Goal: Information Seeking & Learning: Find specific page/section

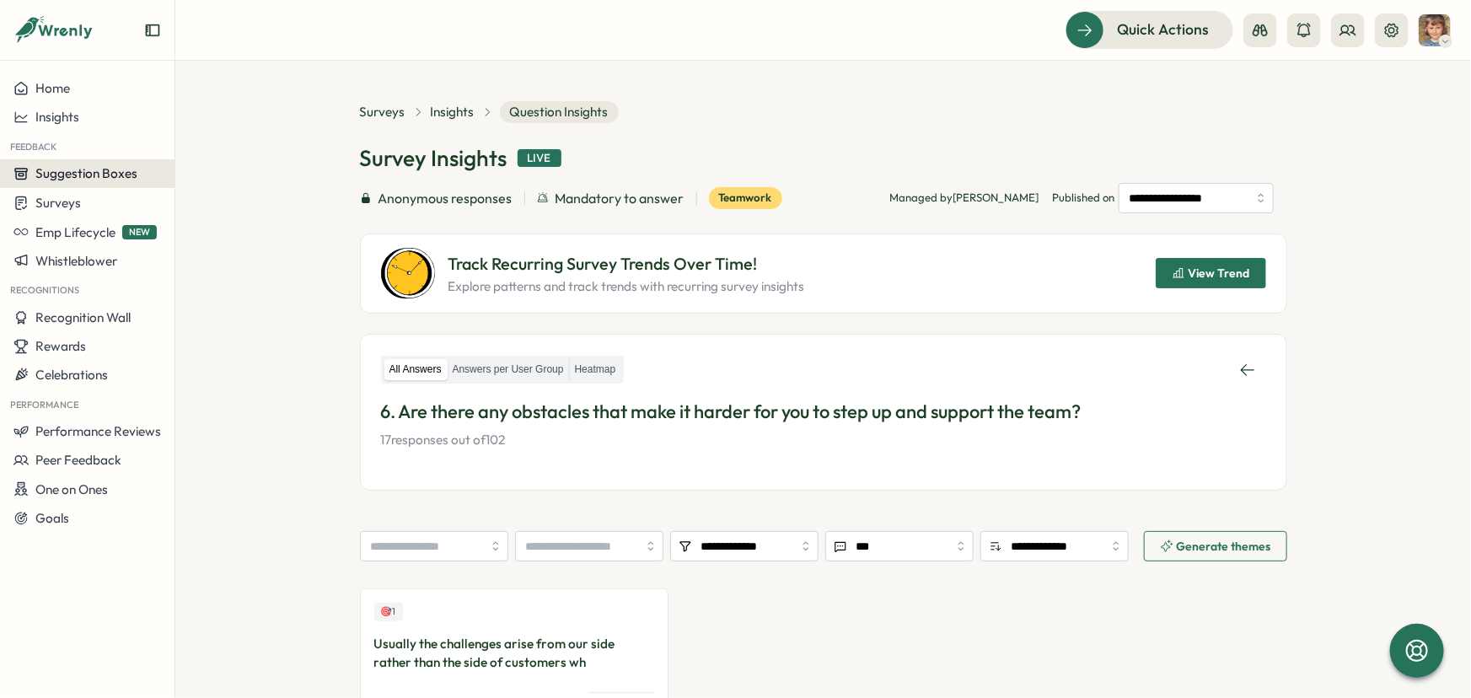
scroll to position [149, 0]
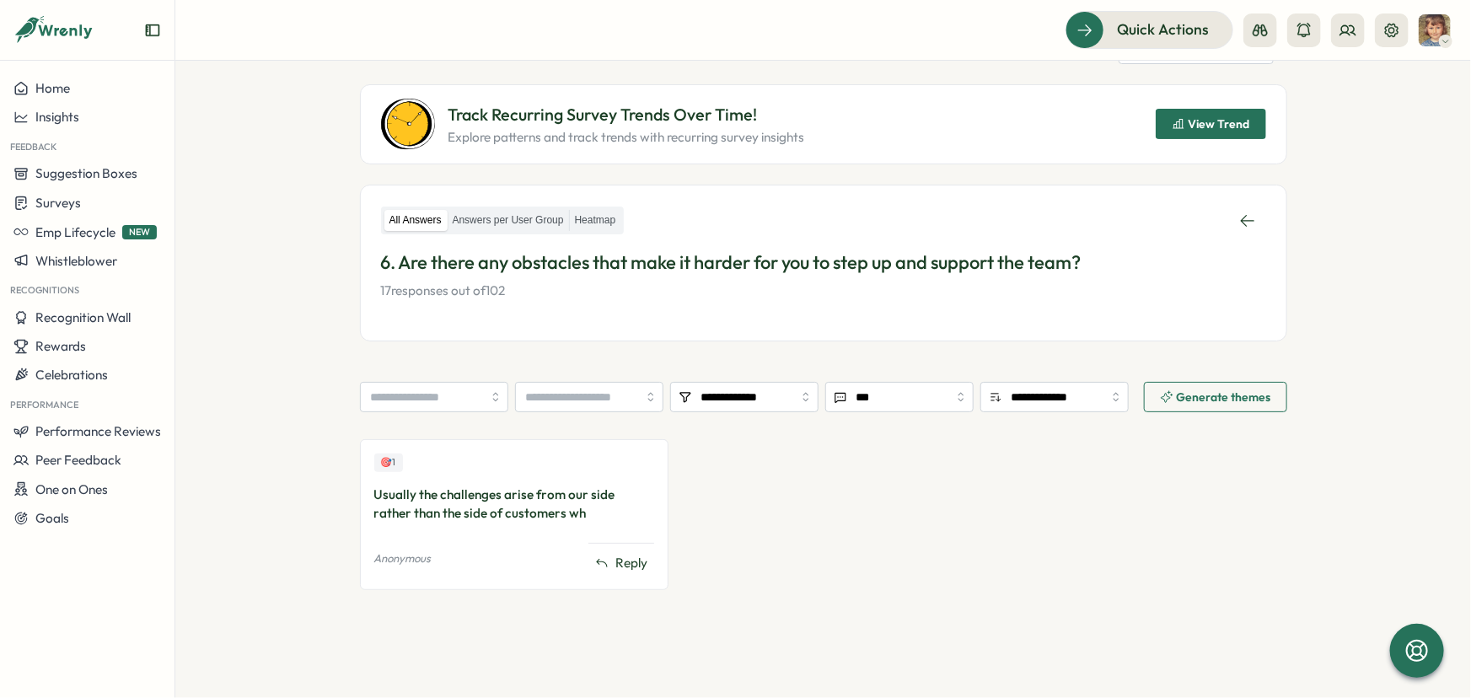
click at [1180, 120] on icon "button" at bounding box center [1177, 124] width 11 height 10
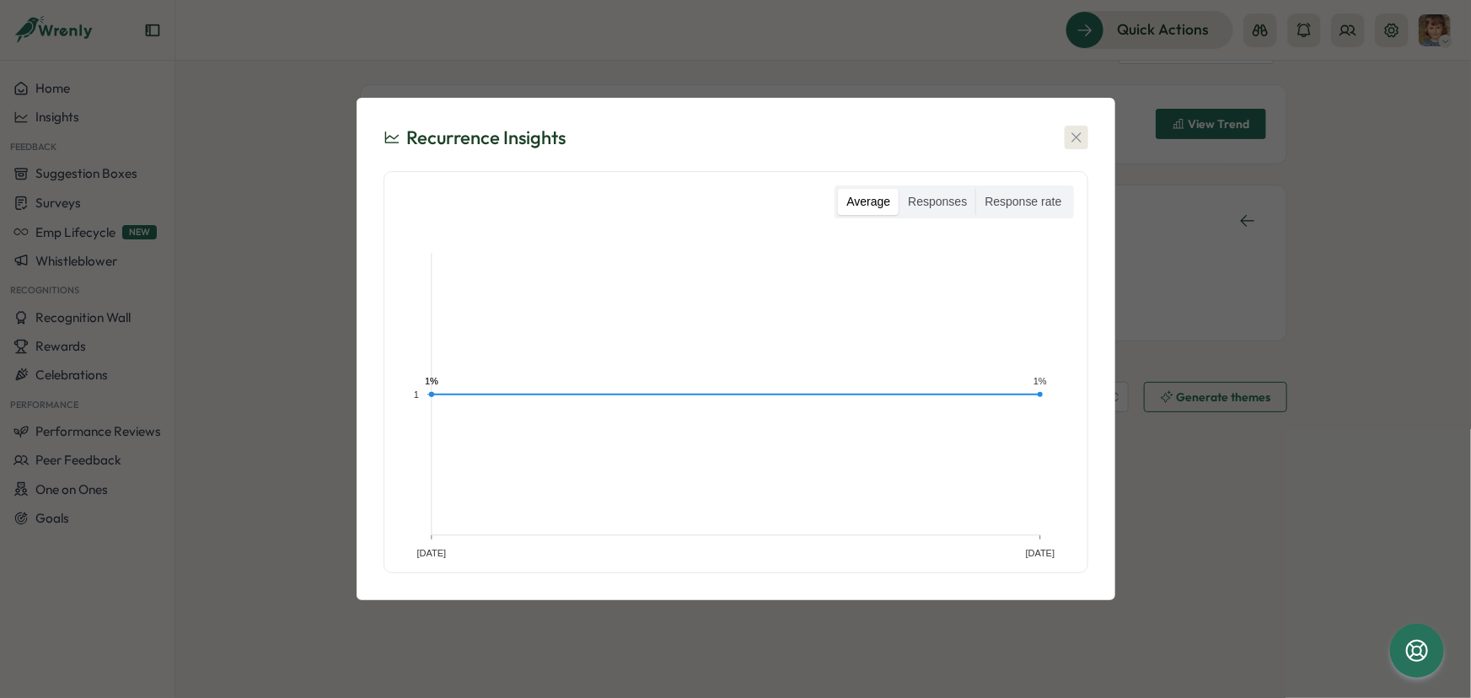
click at [1076, 129] on icon "button" at bounding box center [1076, 137] width 17 height 17
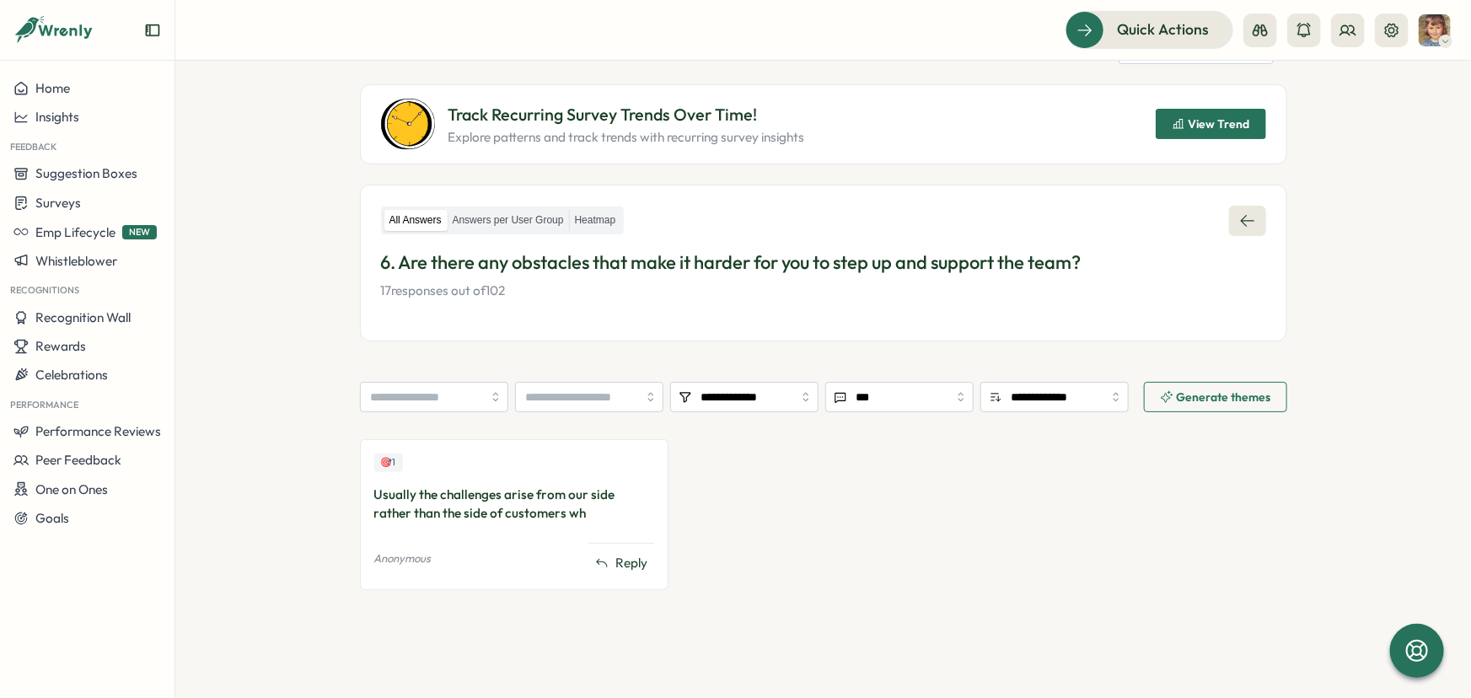
click at [1232, 214] on link at bounding box center [1247, 221] width 37 height 30
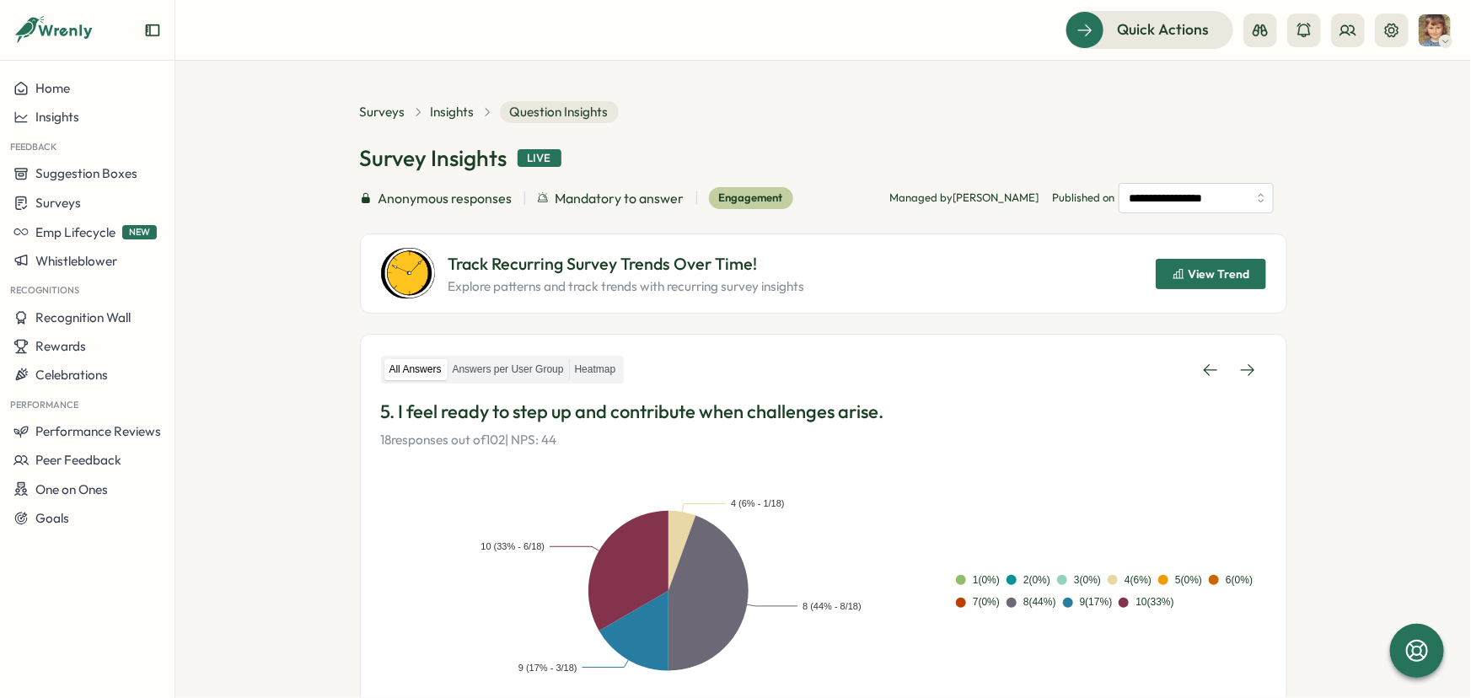
click at [1232, 214] on div "**********" at bounding box center [823, 228] width 927 height 170
click at [78, 207] on span "Surveys" at bounding box center [58, 203] width 46 height 16
click at [213, 175] on div "Insights" at bounding box center [242, 171] width 126 height 19
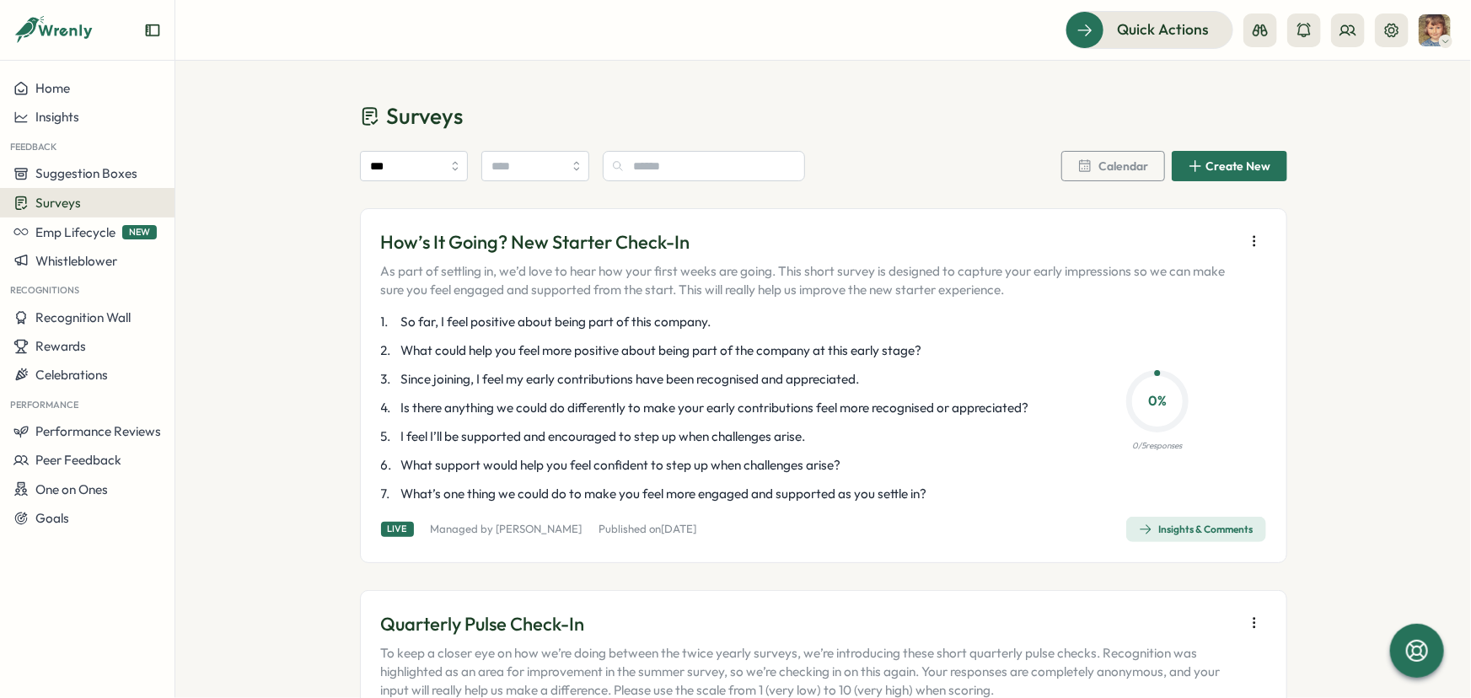
click at [1250, 238] on icon "button" at bounding box center [1254, 241] width 17 height 17
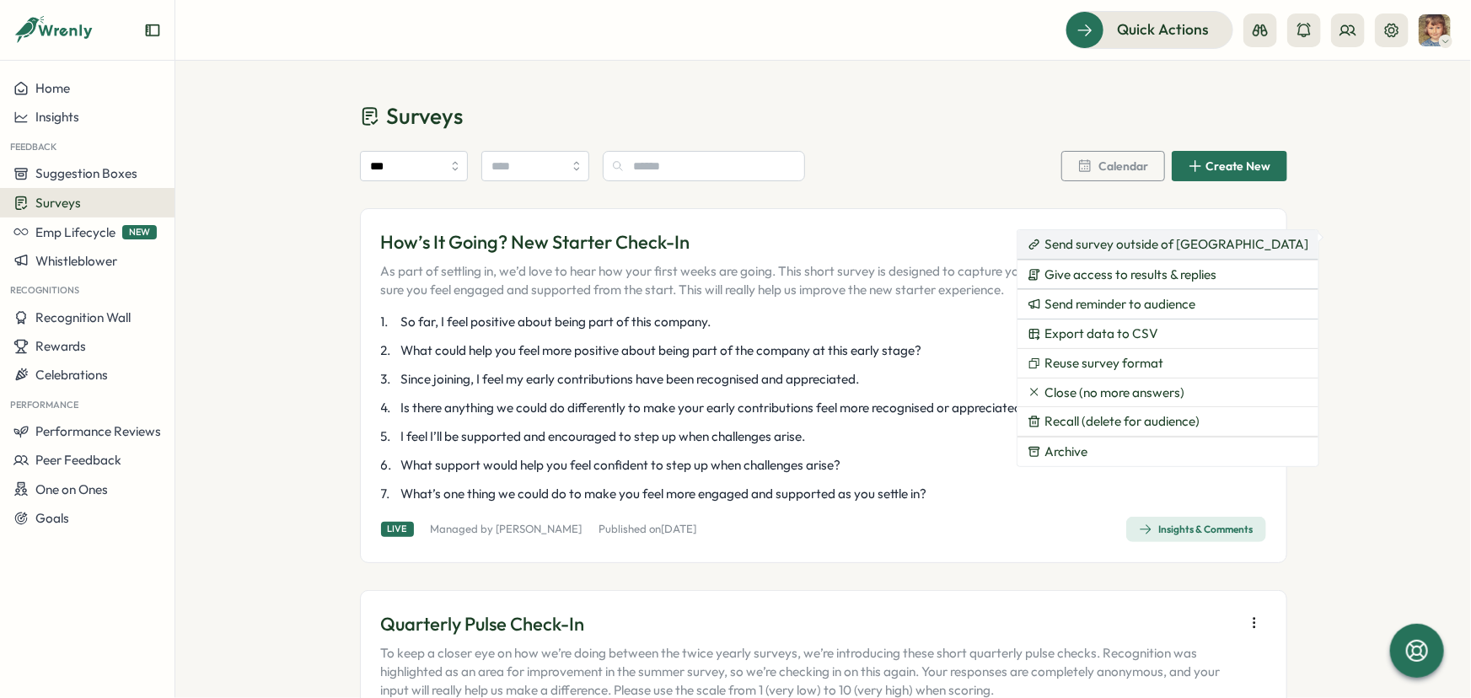
click at [1158, 249] on span "Send survey outside of [GEOGRAPHIC_DATA]" at bounding box center [1176, 244] width 264 height 15
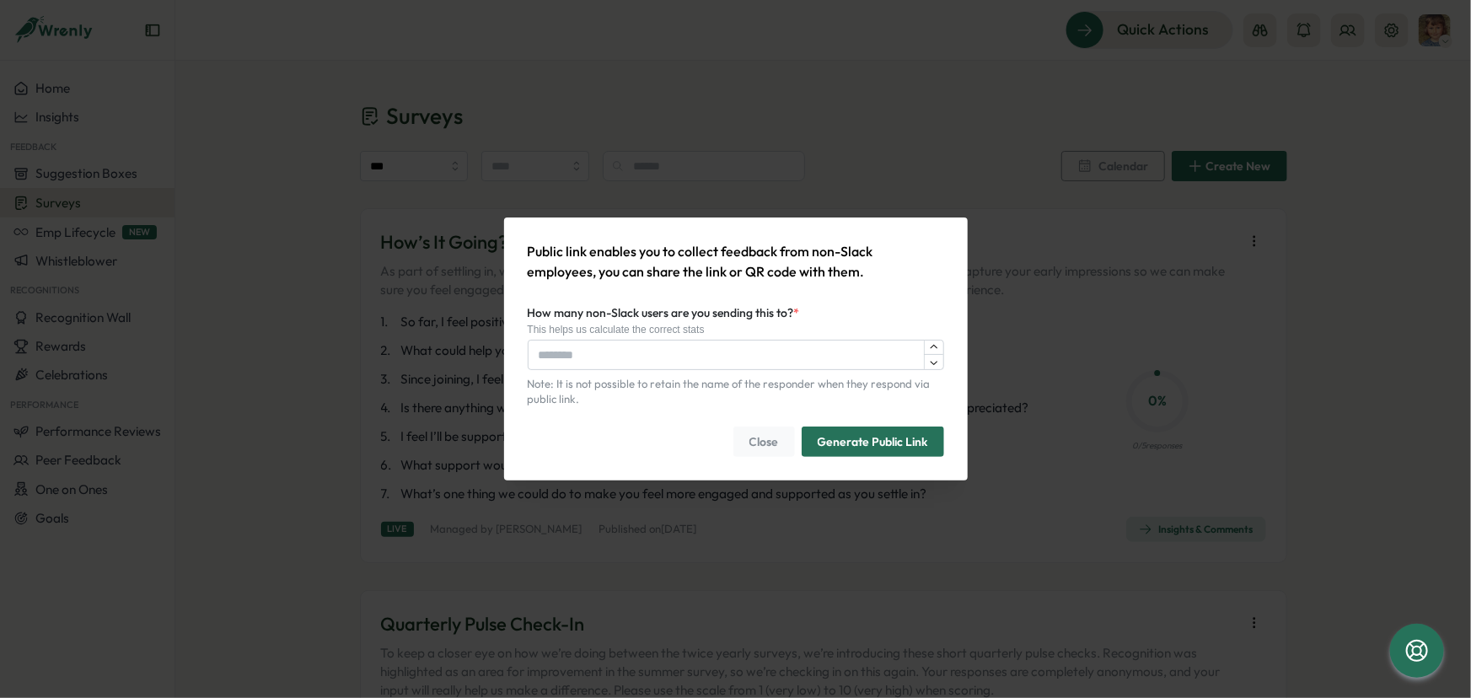
click at [1323, 281] on div "Public link enables you to collect feedback from non-Slack employees, you can s…" at bounding box center [735, 349] width 1471 height 698
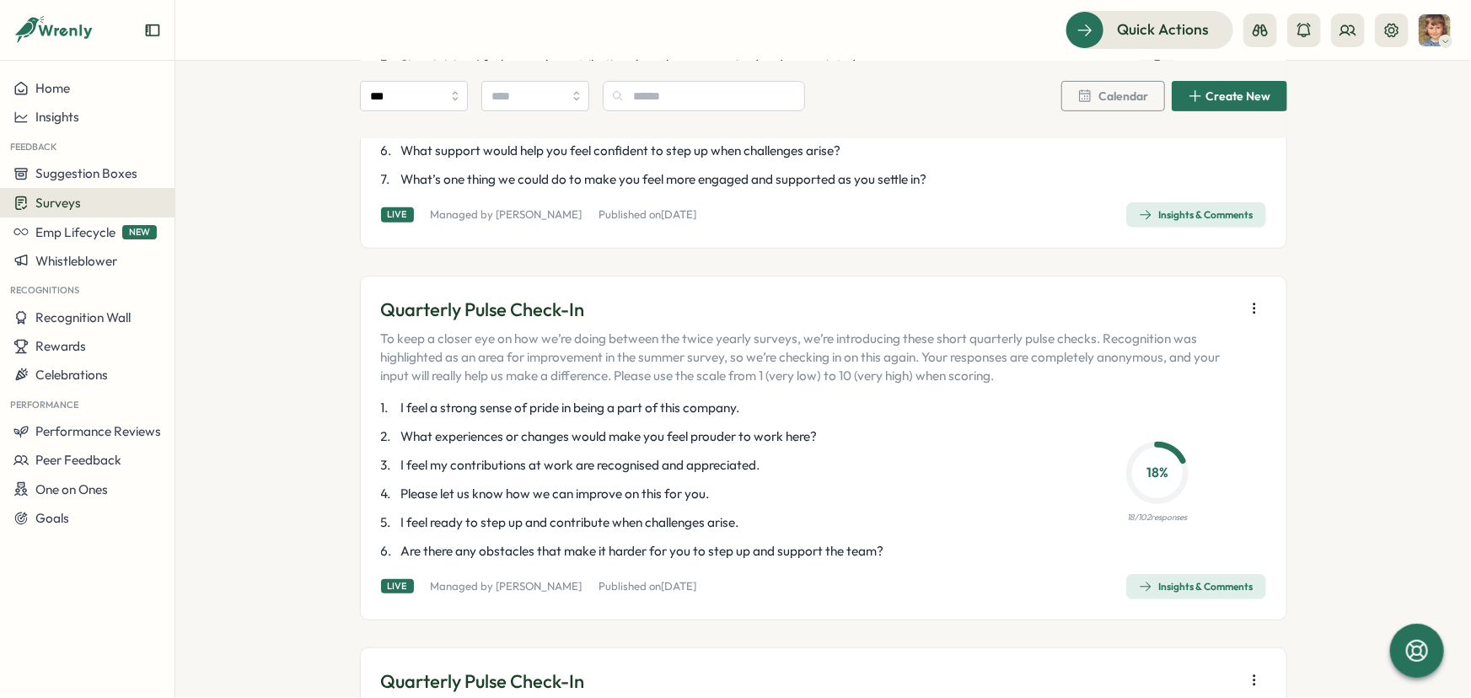
scroll to position [459, 0]
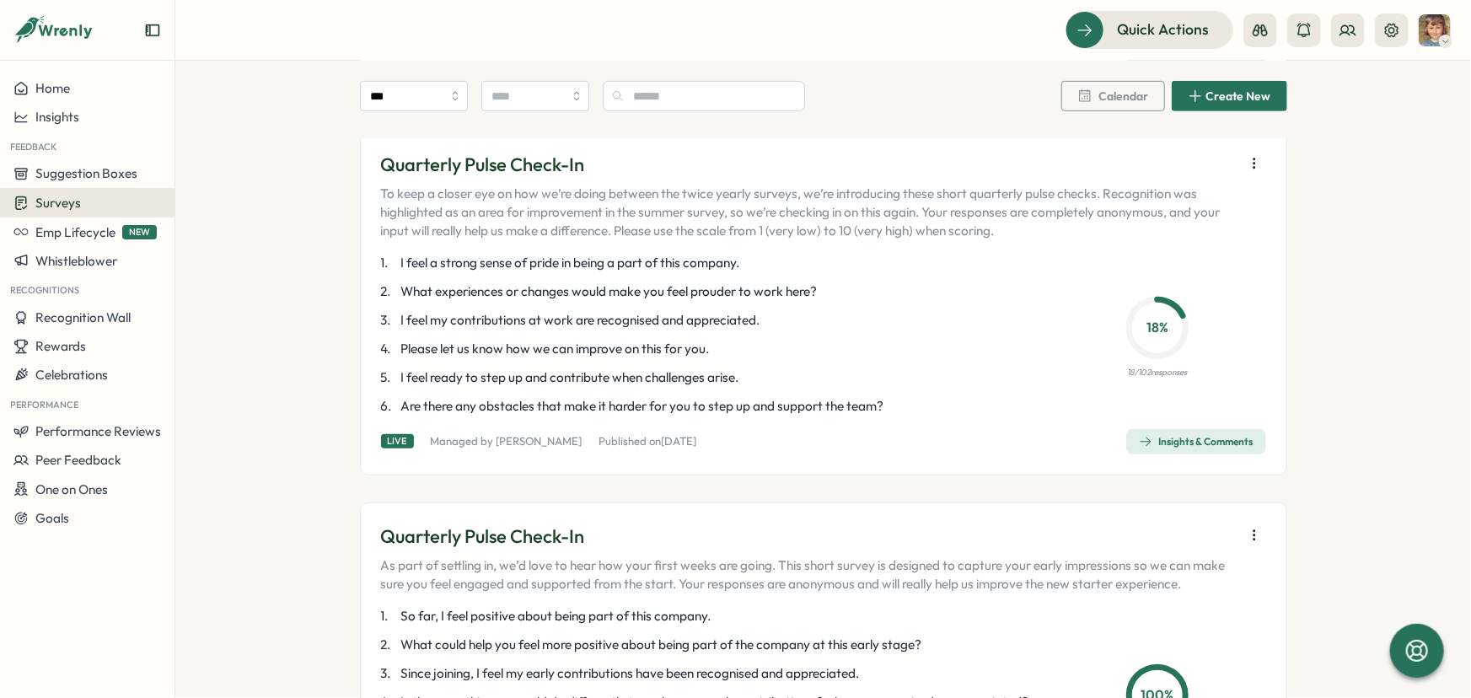
click at [1193, 452] on span "Insights & Comments" at bounding box center [1196, 442] width 115 height 24
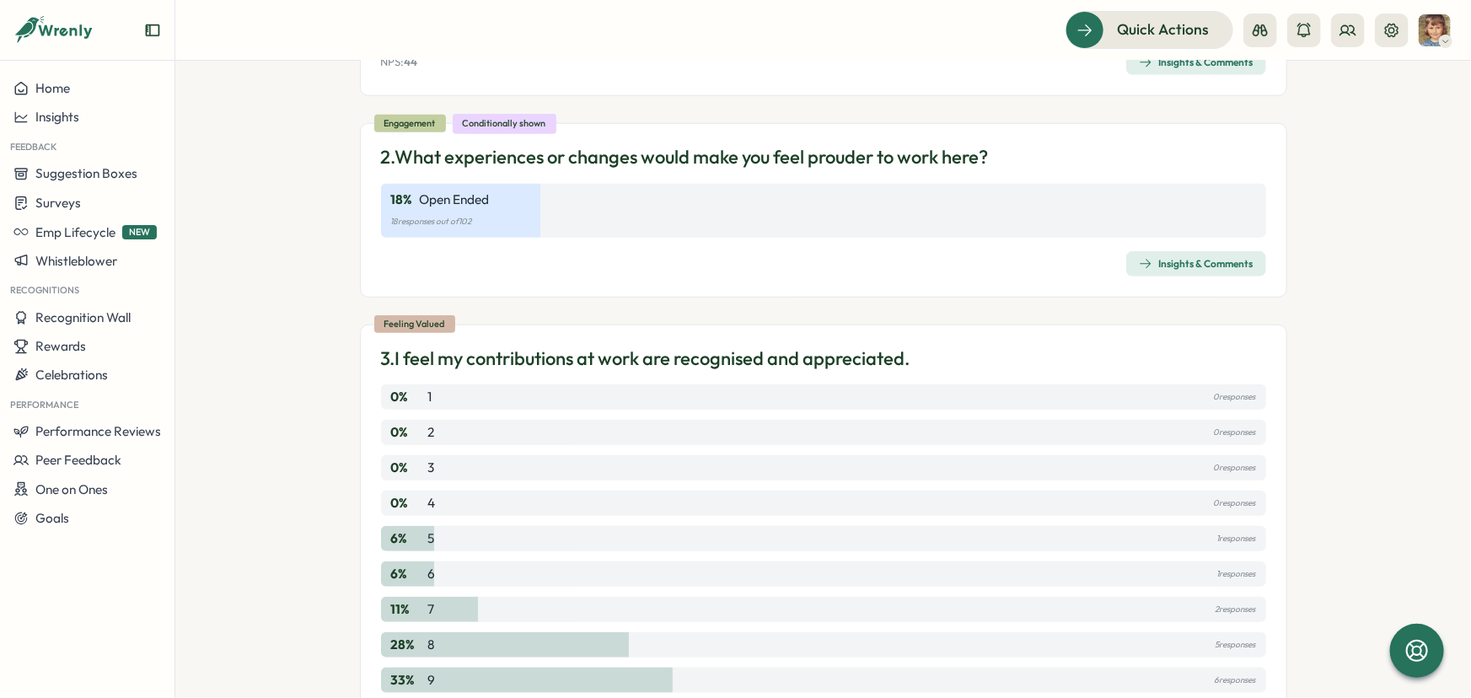
scroll to position [153, 0]
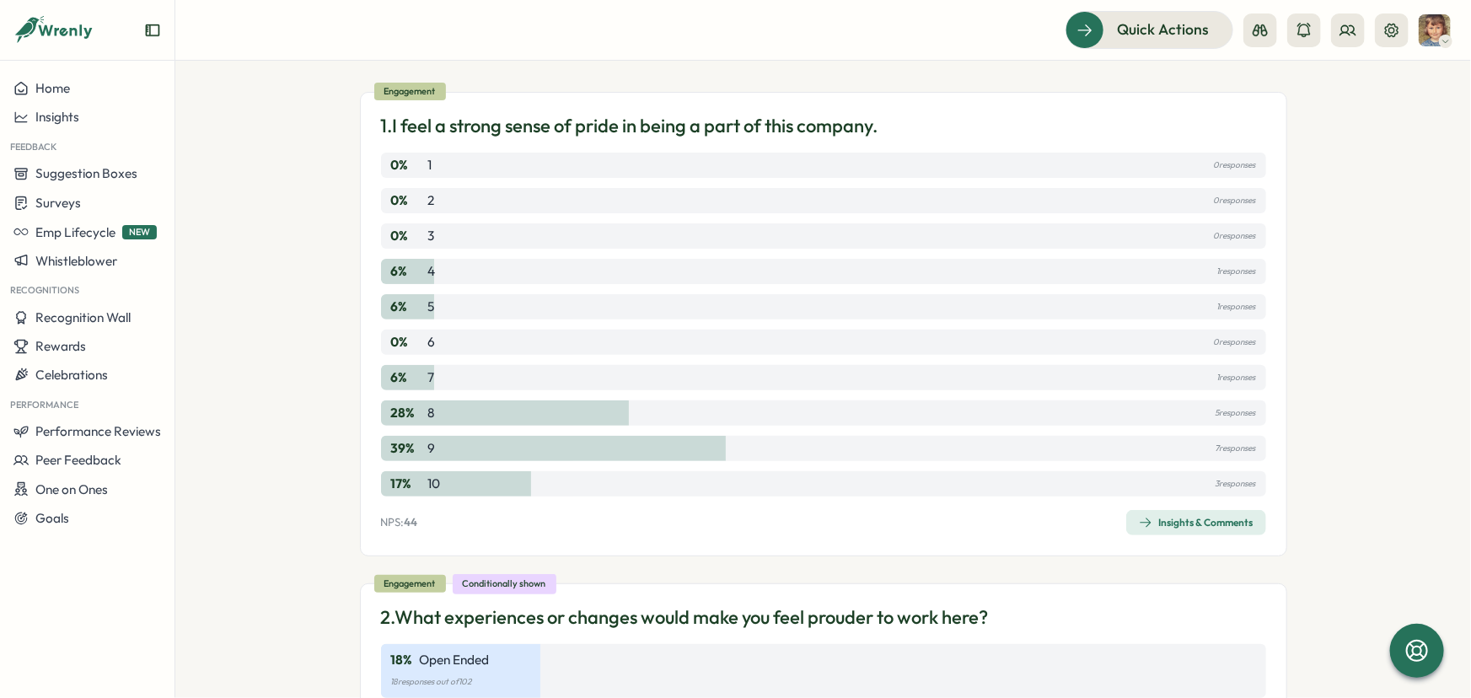
click at [1184, 514] on span "Insights & Comments" at bounding box center [1196, 523] width 115 height 24
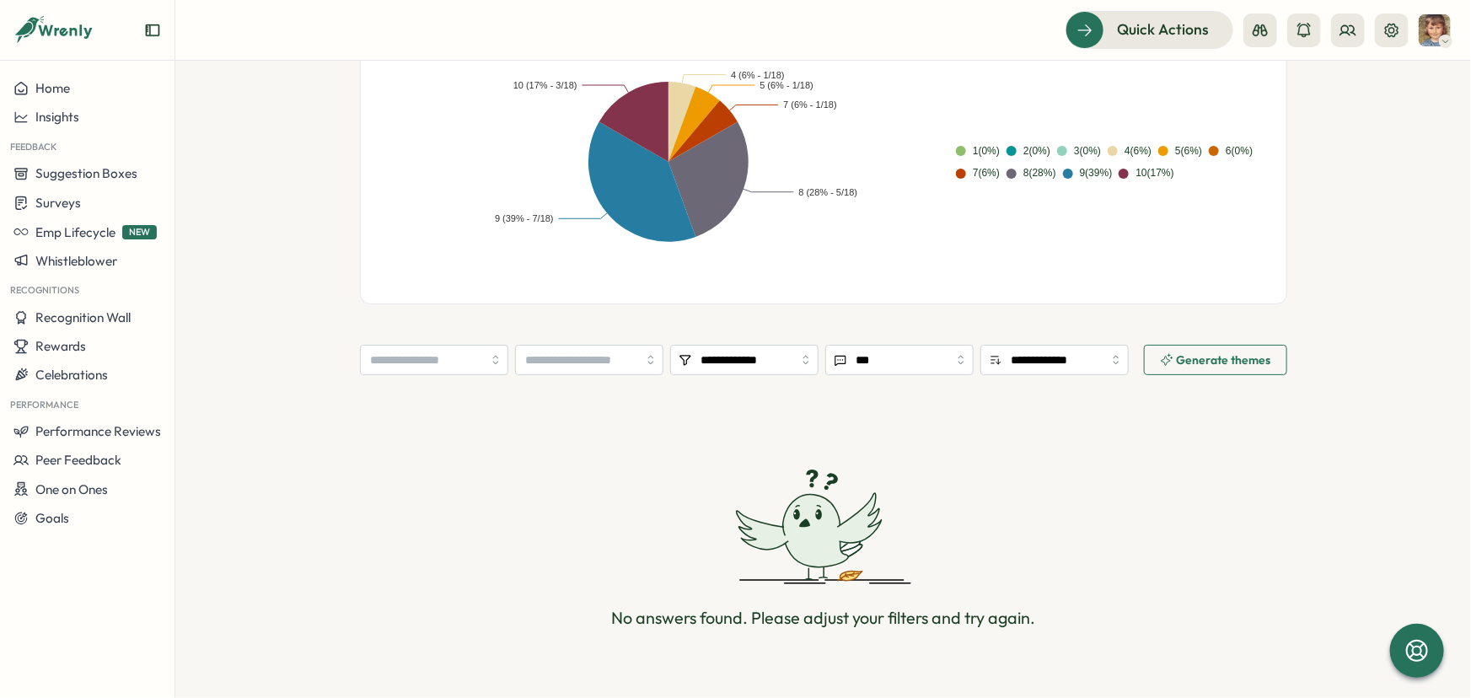
scroll to position [459, 0]
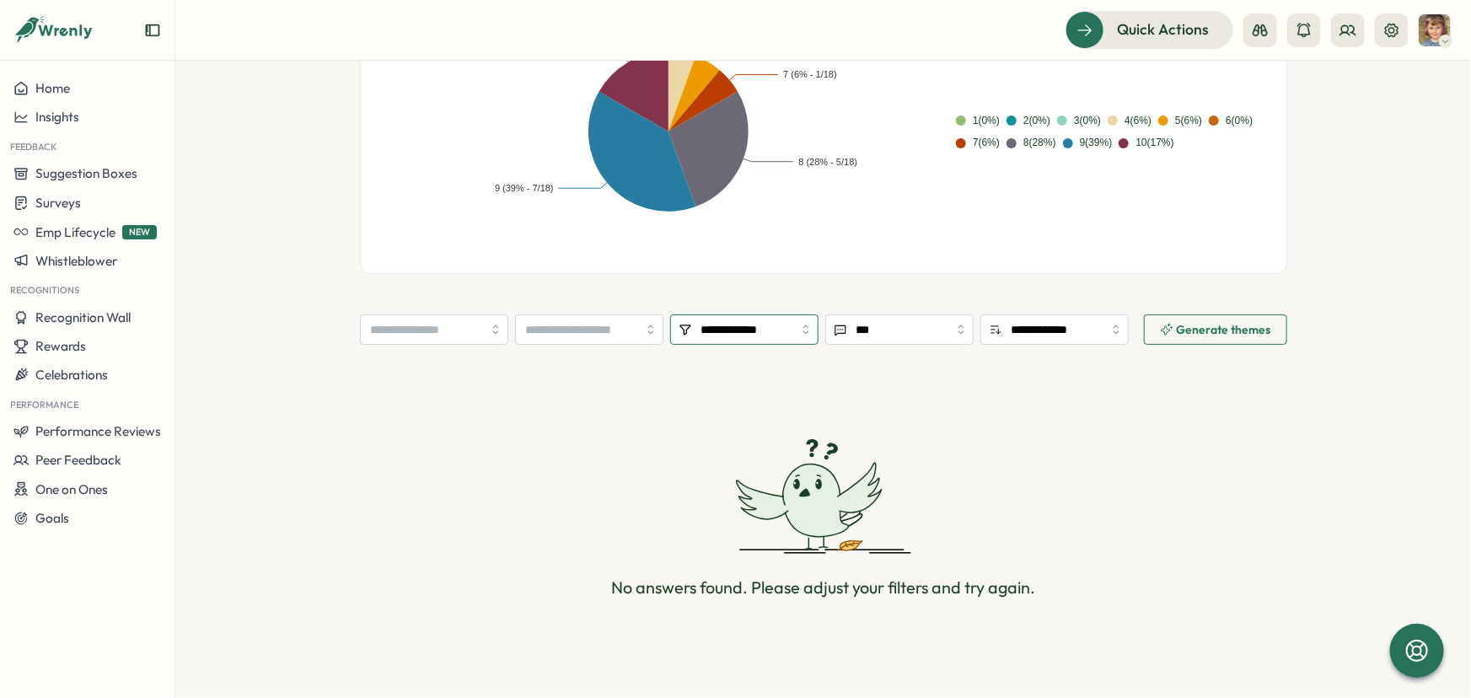
click at [806, 330] on input "**********" at bounding box center [744, 329] width 148 height 30
type input "***"
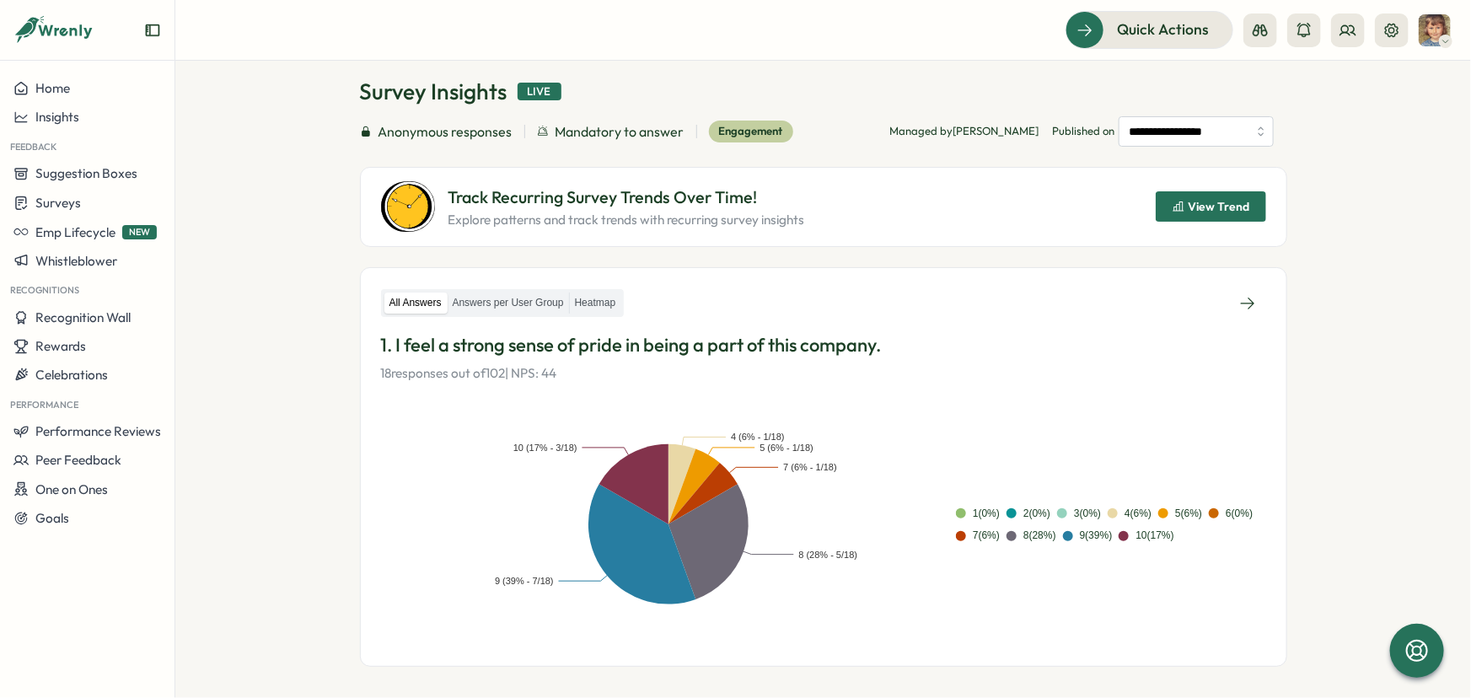
scroll to position [0, 0]
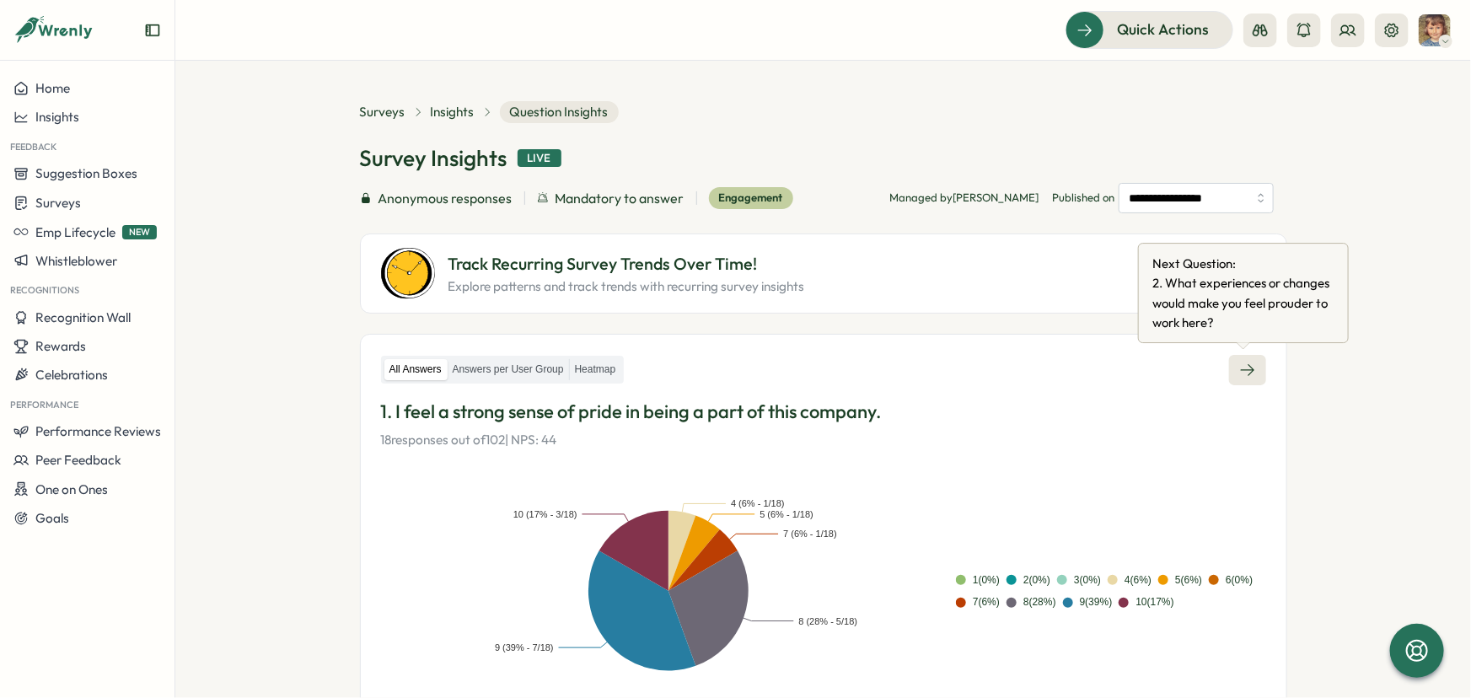
click at [1239, 364] on icon at bounding box center [1247, 370] width 17 height 17
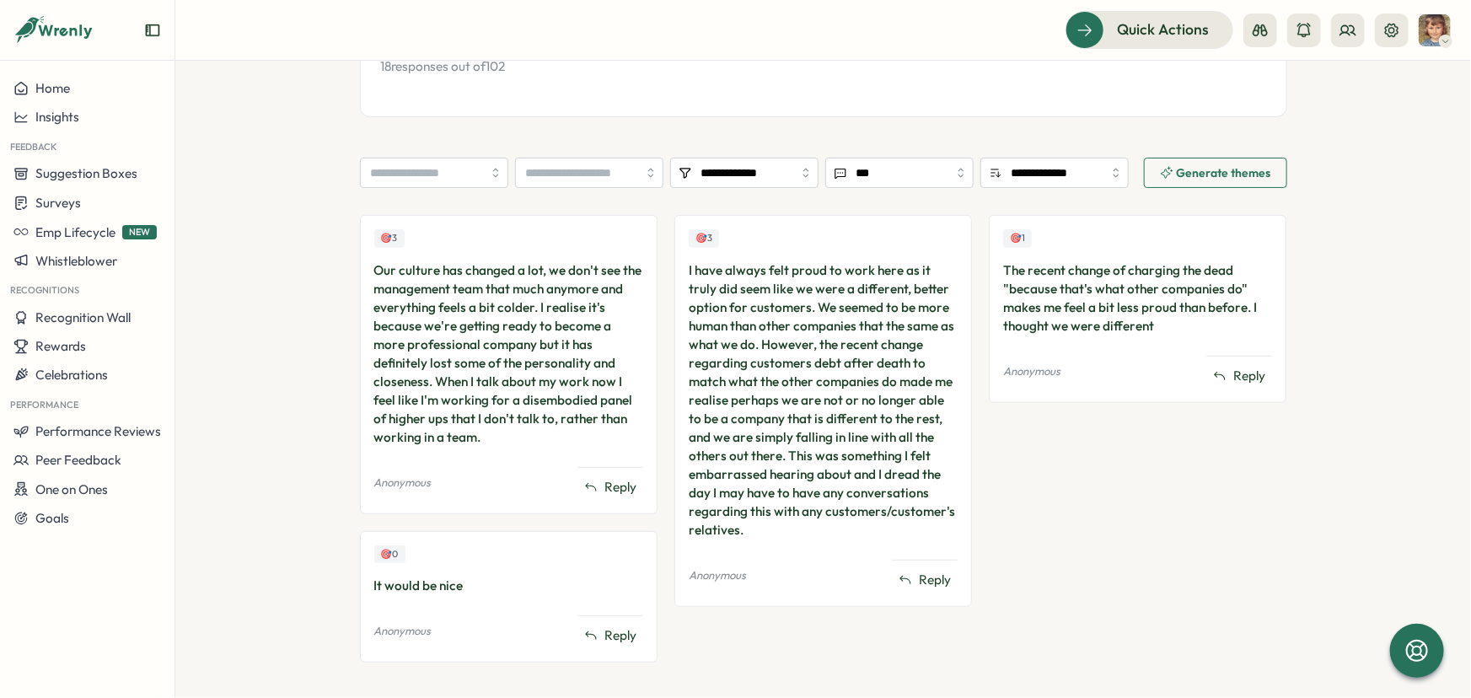
scroll to position [375, 0]
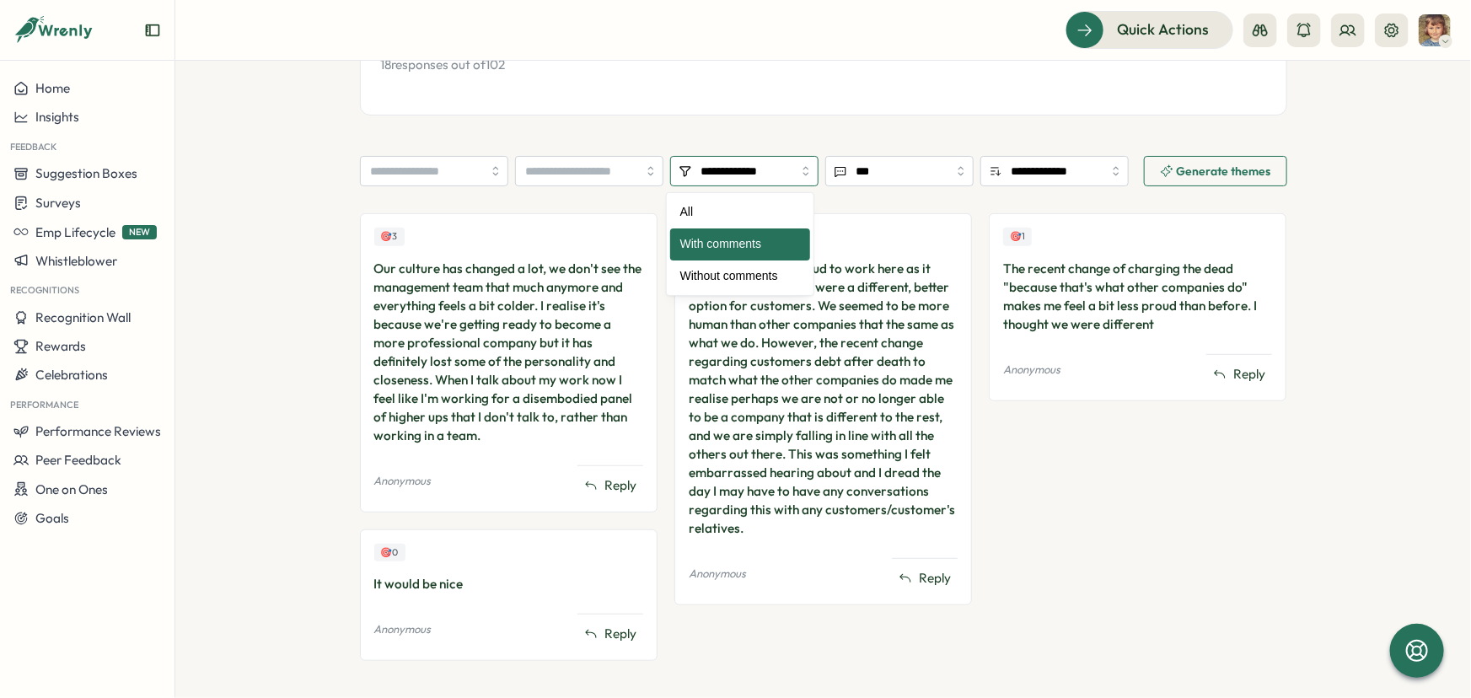
click at [705, 172] on input "**********" at bounding box center [744, 171] width 148 height 30
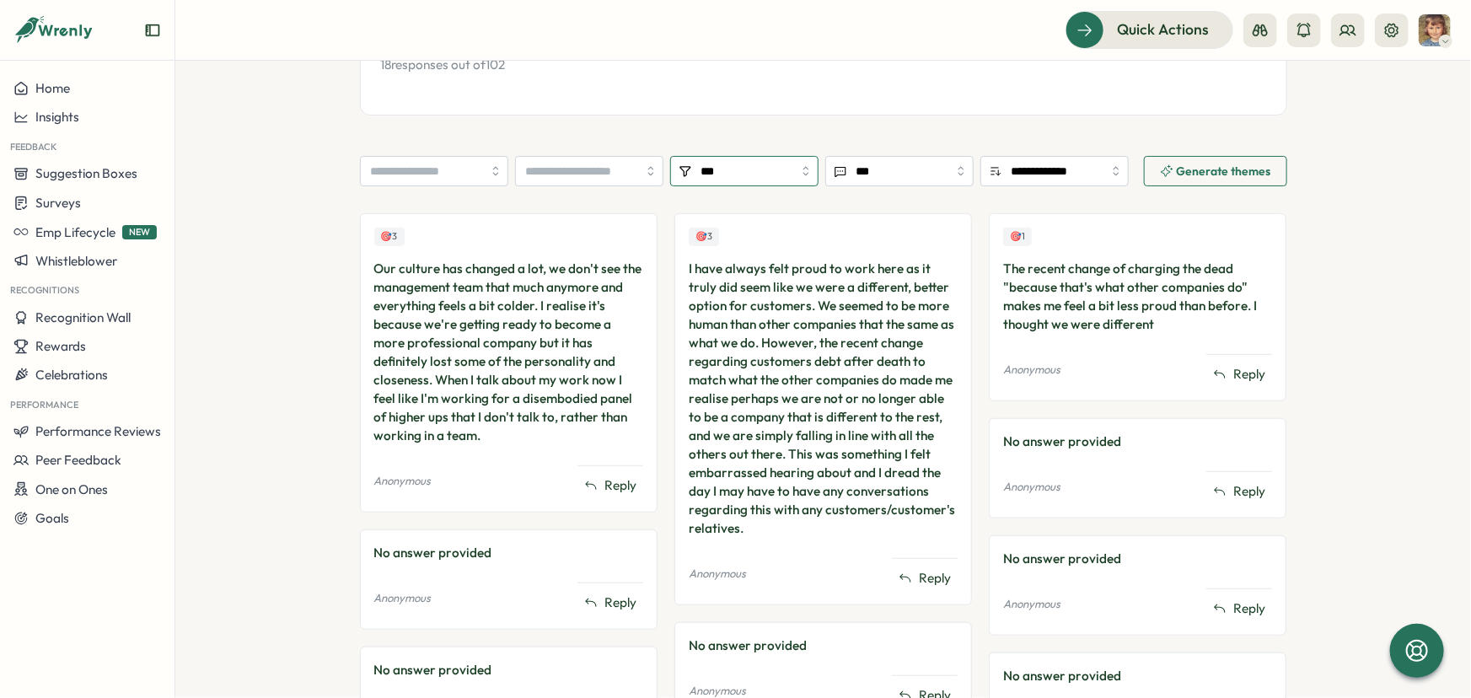
click at [710, 164] on input "***" at bounding box center [744, 171] width 148 height 30
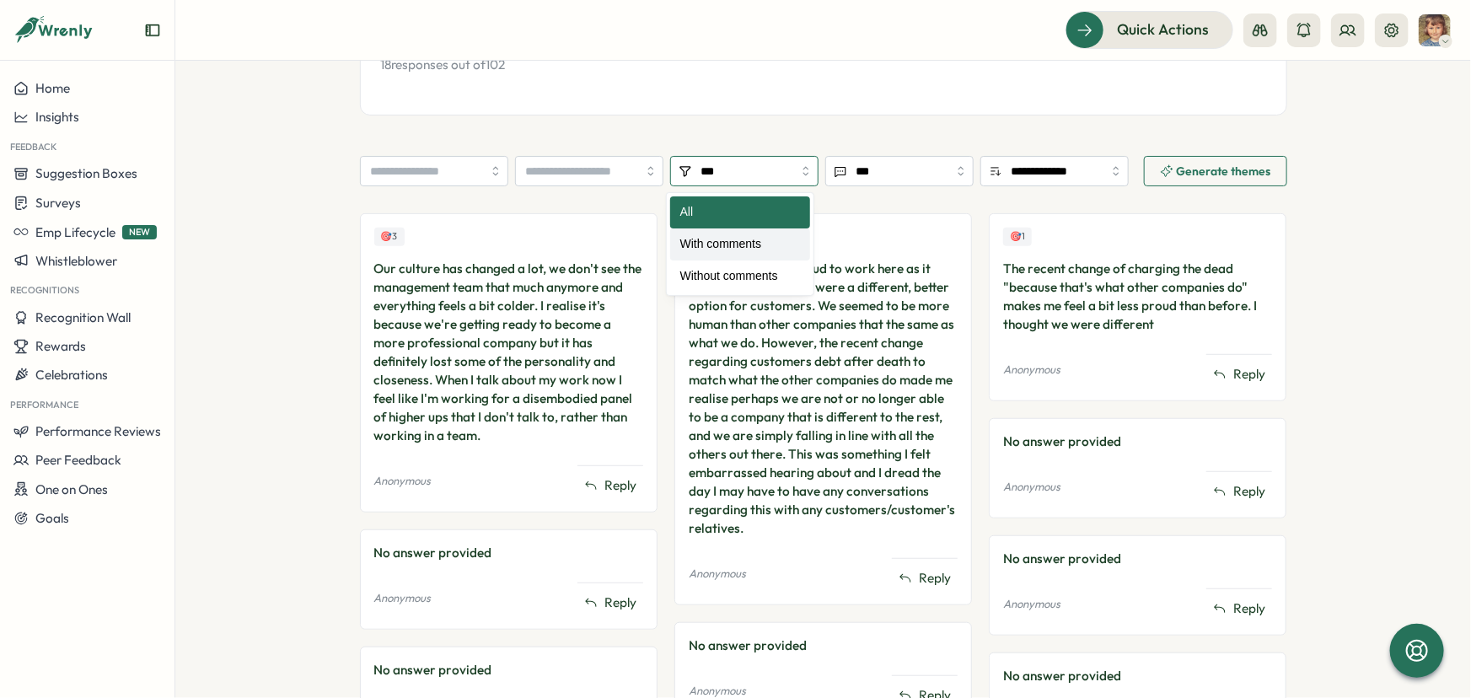
type input "**********"
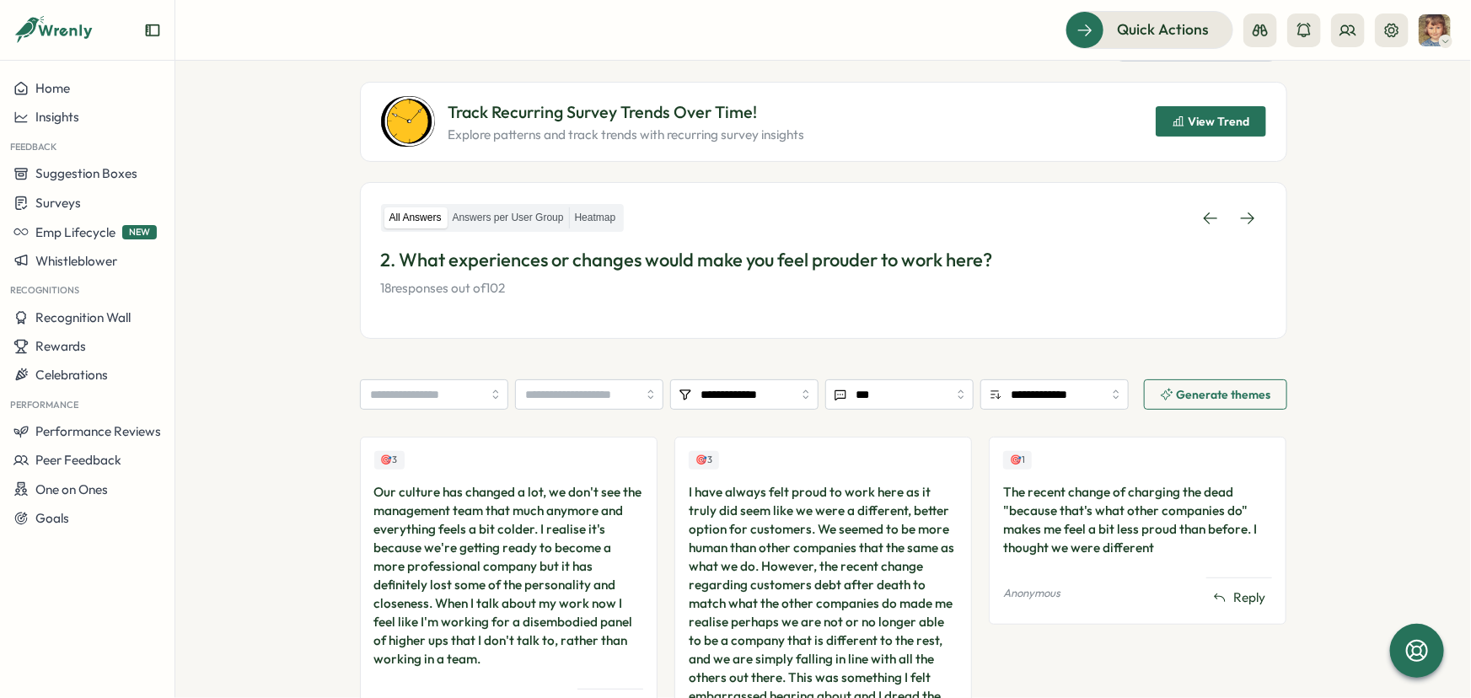
scroll to position [145, 0]
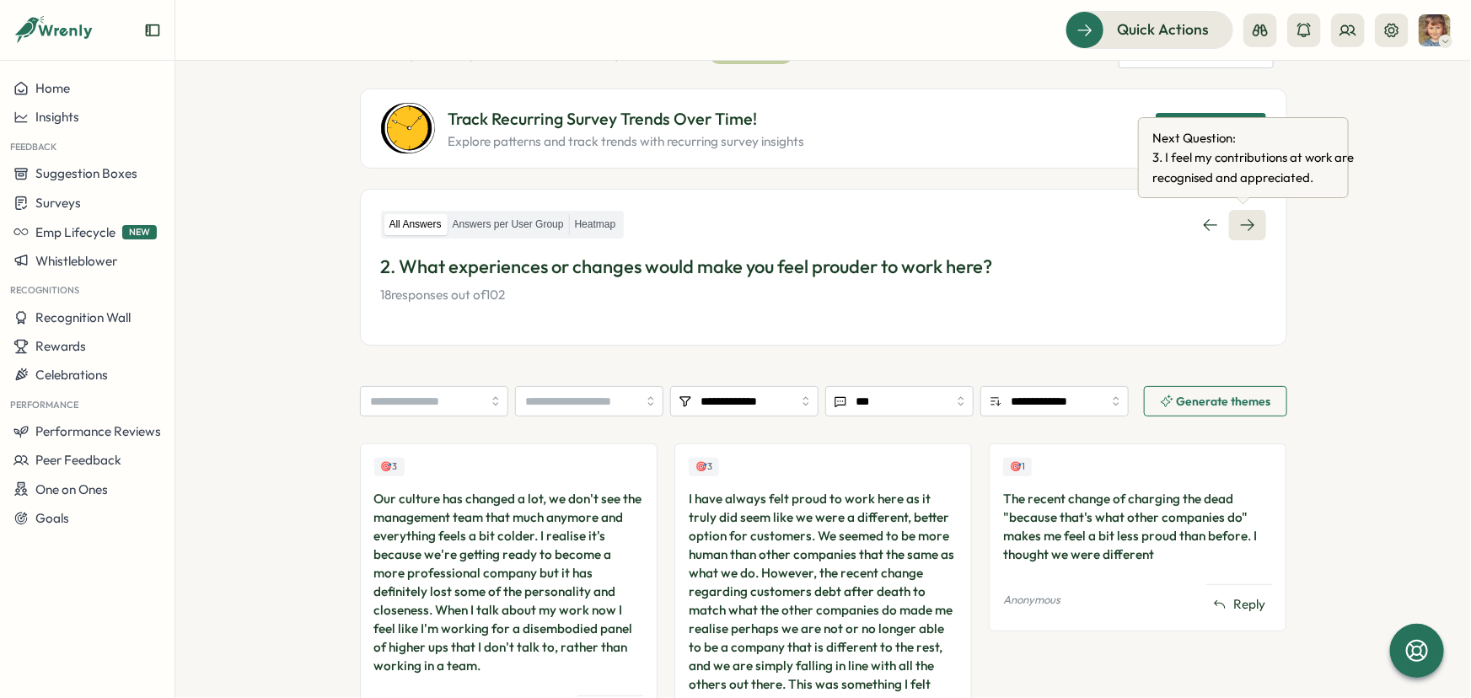
click at [1242, 228] on icon at bounding box center [1247, 225] width 17 height 17
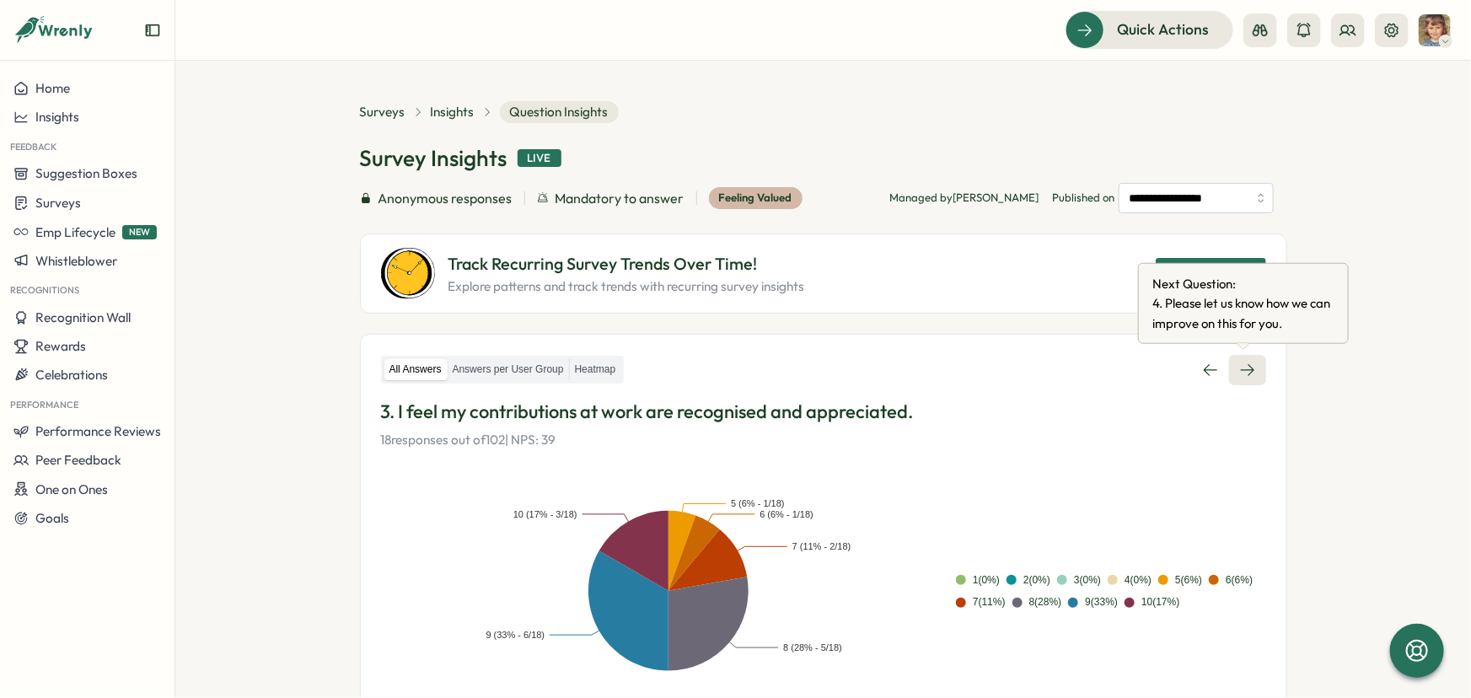
click at [1239, 364] on icon at bounding box center [1247, 370] width 17 height 17
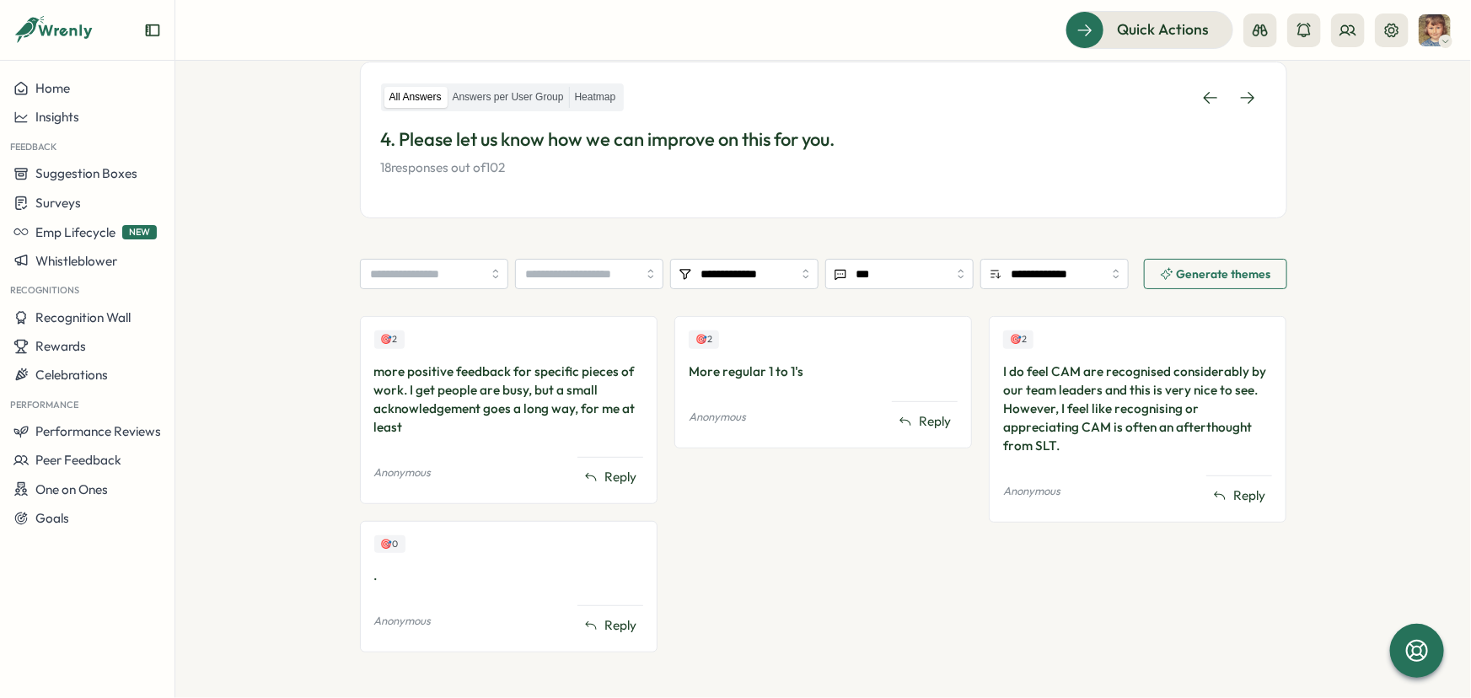
scroll to position [282, 0]
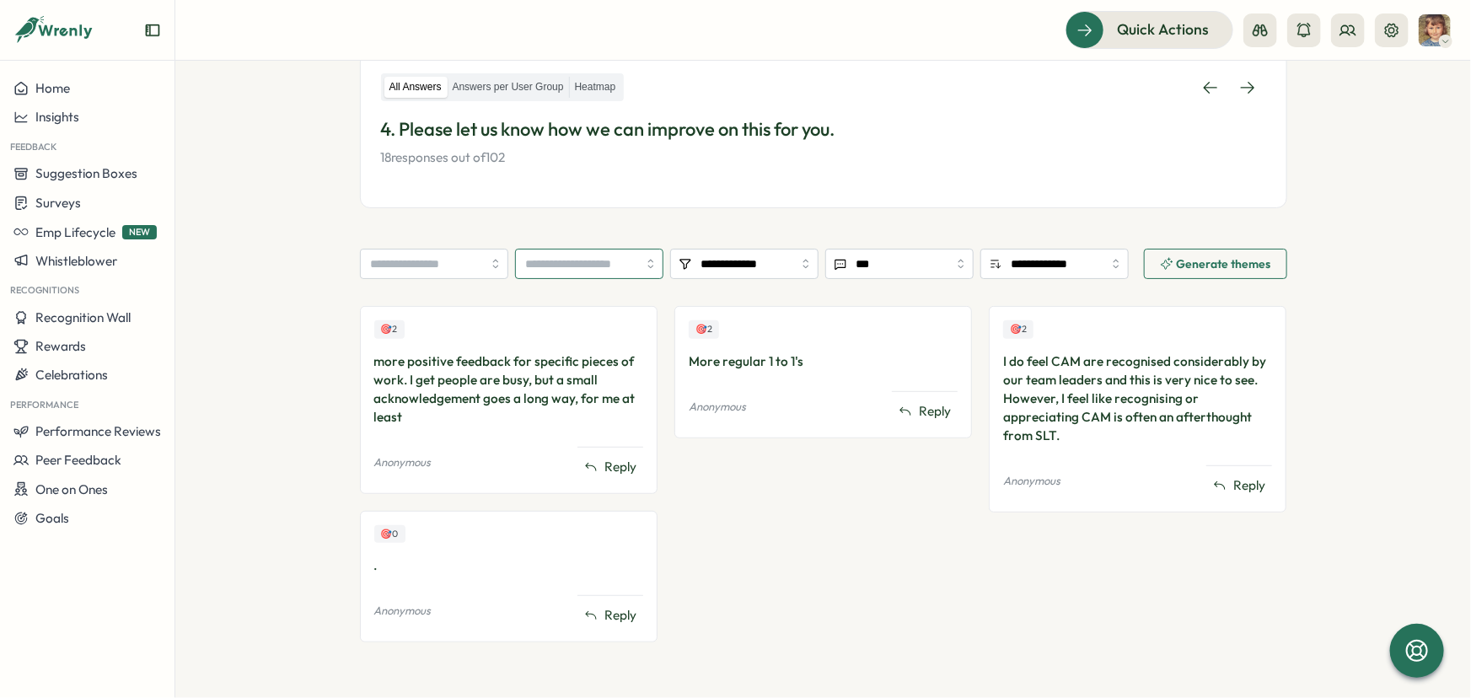
click at [609, 271] on input "search" at bounding box center [589, 264] width 148 height 30
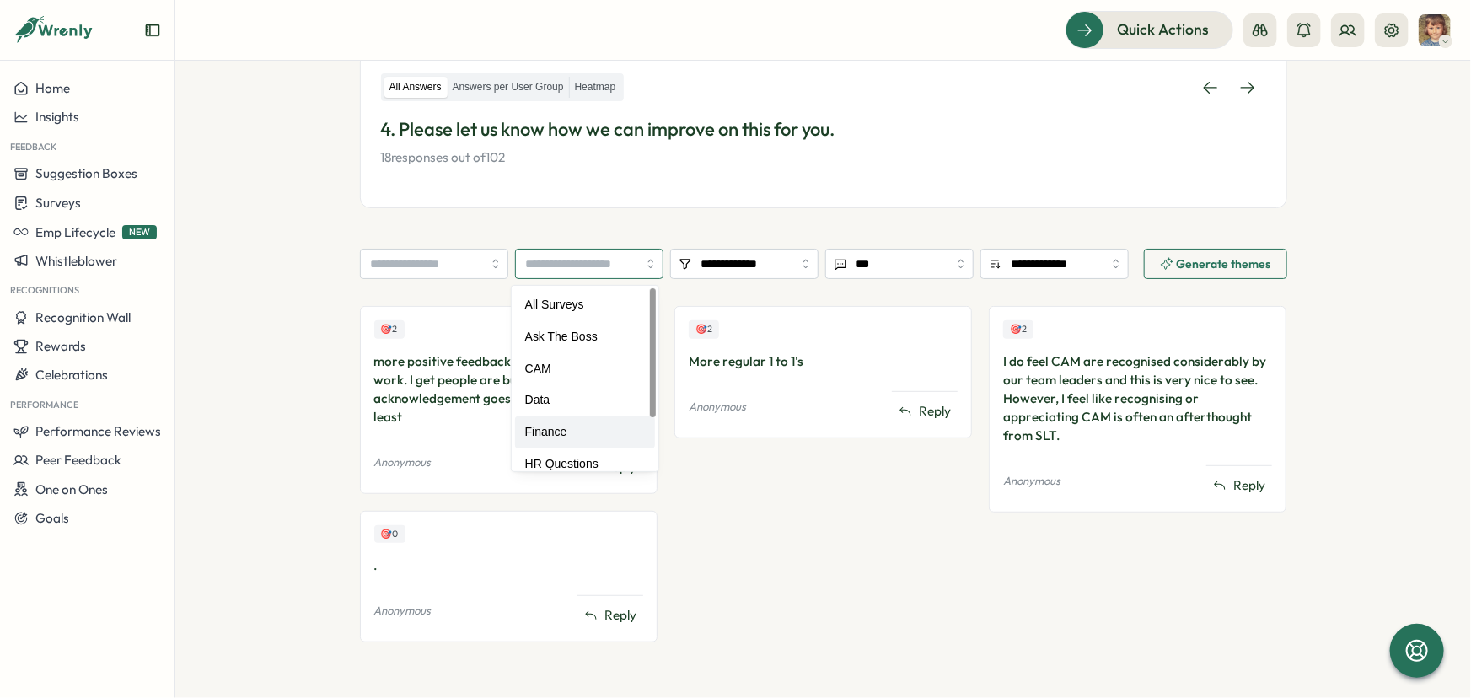
type input "*******"
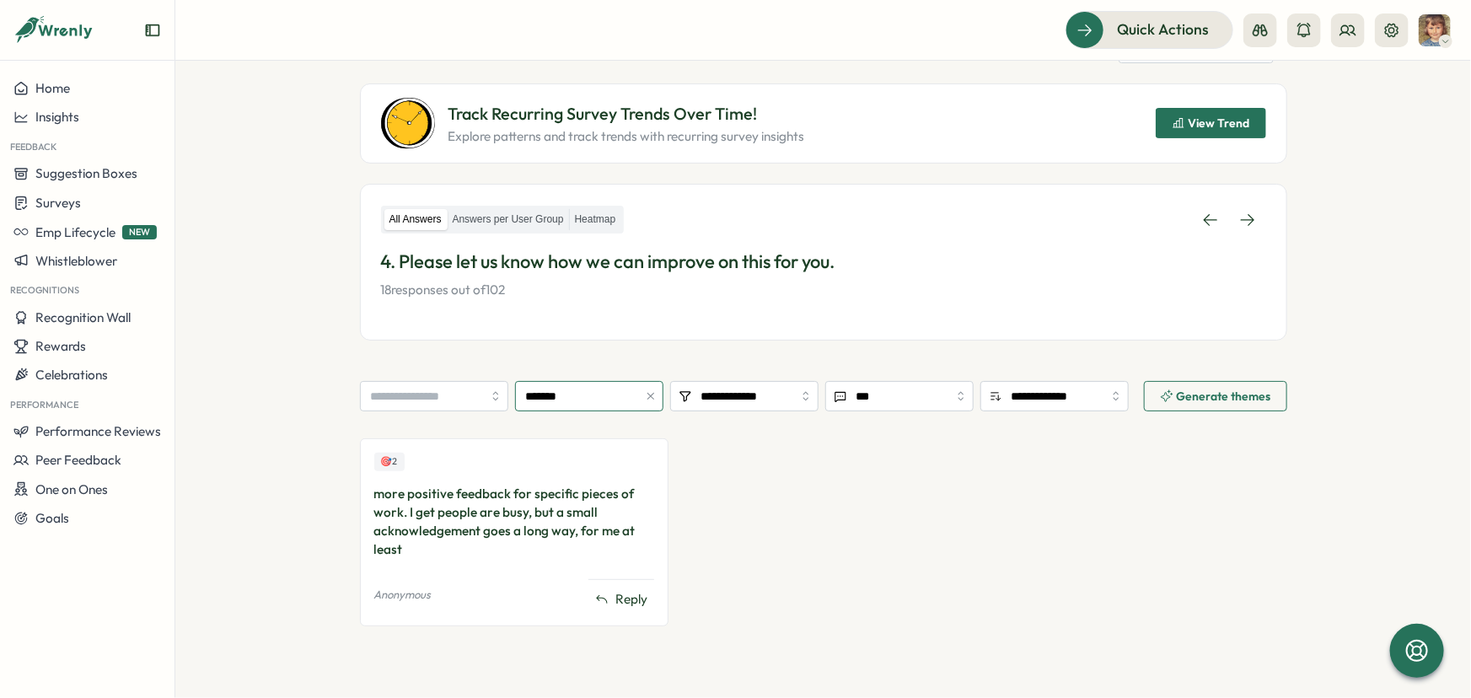
scroll to position [149, 0]
click at [651, 399] on icon "button" at bounding box center [651, 397] width 12 height 12
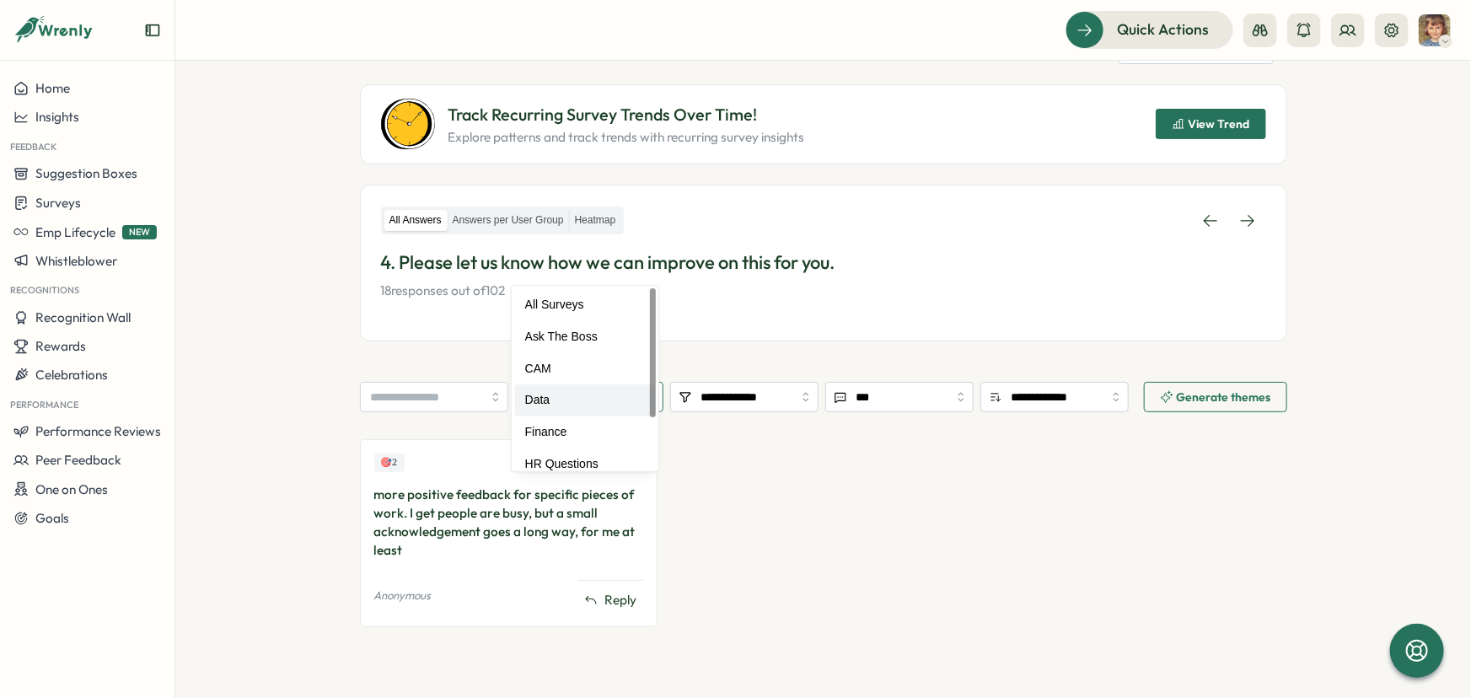
scroll to position [282, 0]
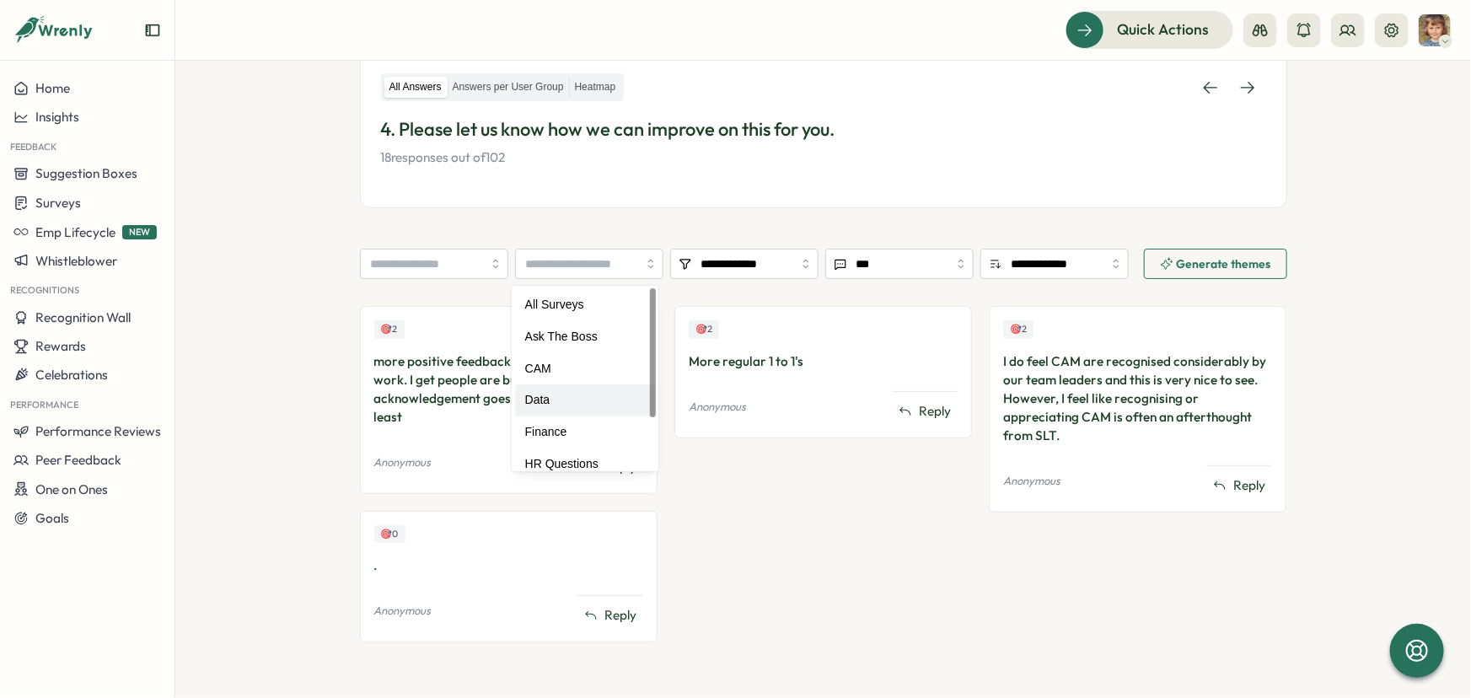
click at [747, 496] on div "🎯 2 More regular 1 to 1's Anonymous Reply" at bounding box center [823, 482] width 298 height 352
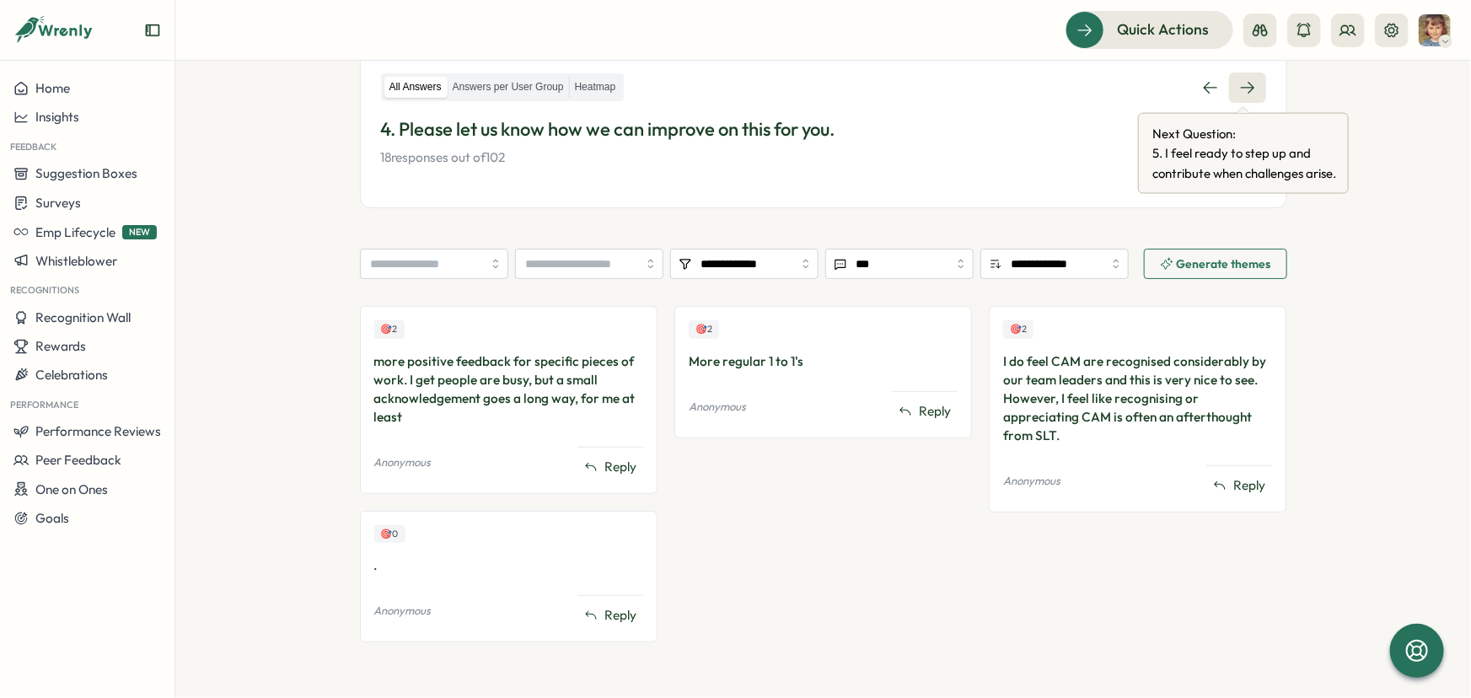
click at [1247, 93] on icon at bounding box center [1247, 87] width 17 height 17
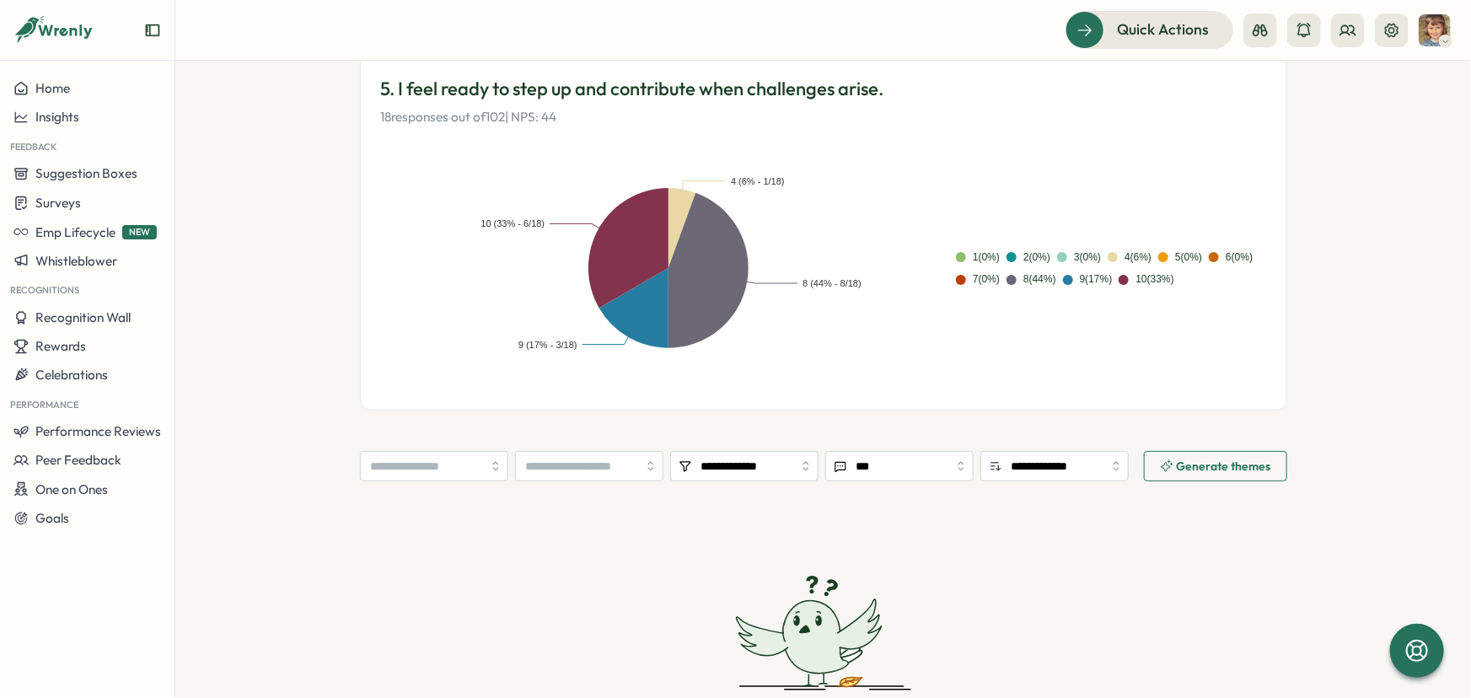
scroll to position [229, 0]
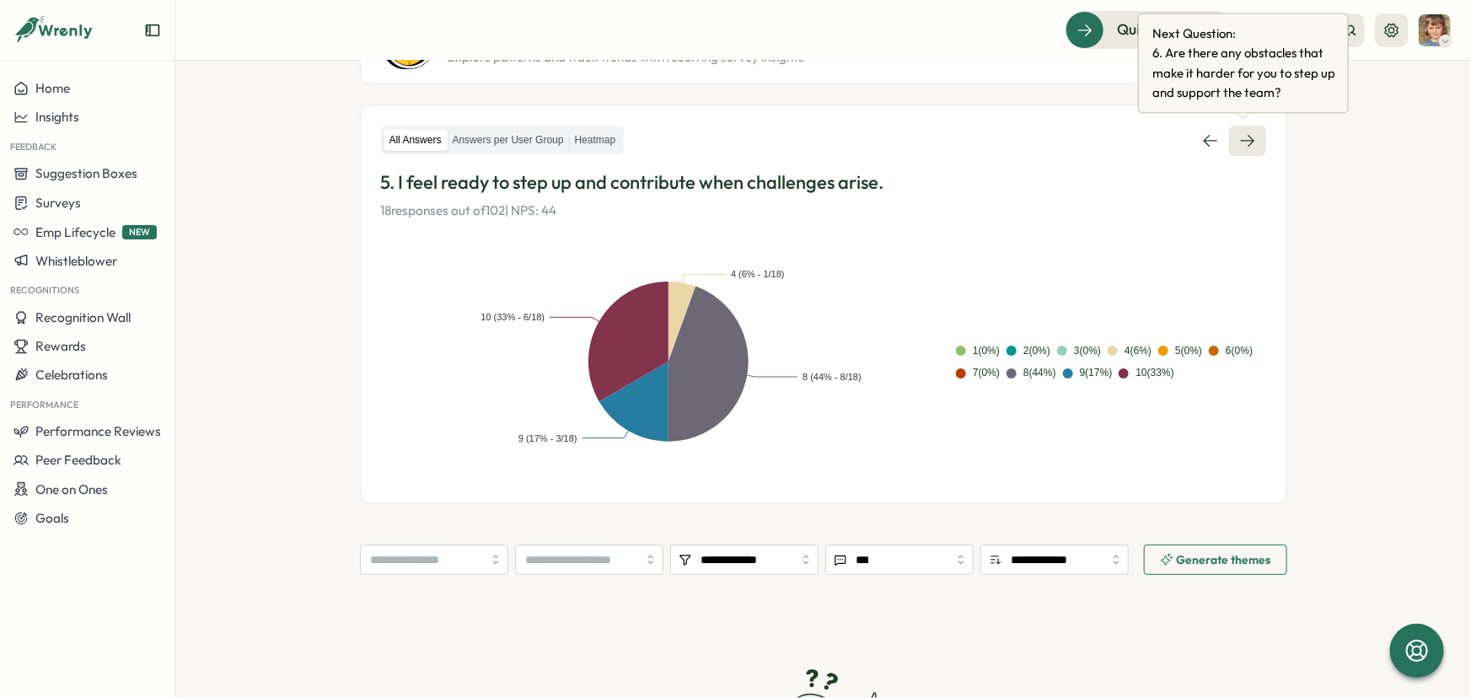
click at [1241, 141] on icon at bounding box center [1247, 140] width 17 height 17
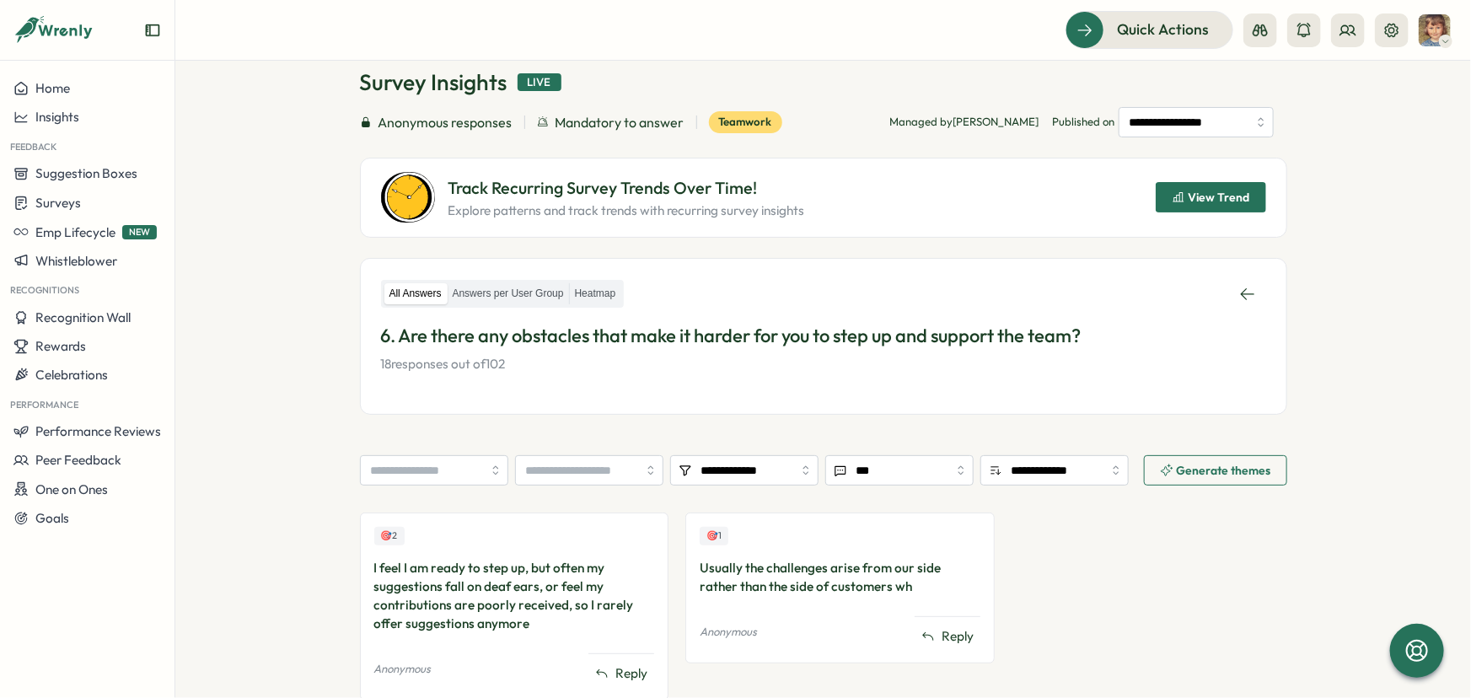
scroll to position [149, 0]
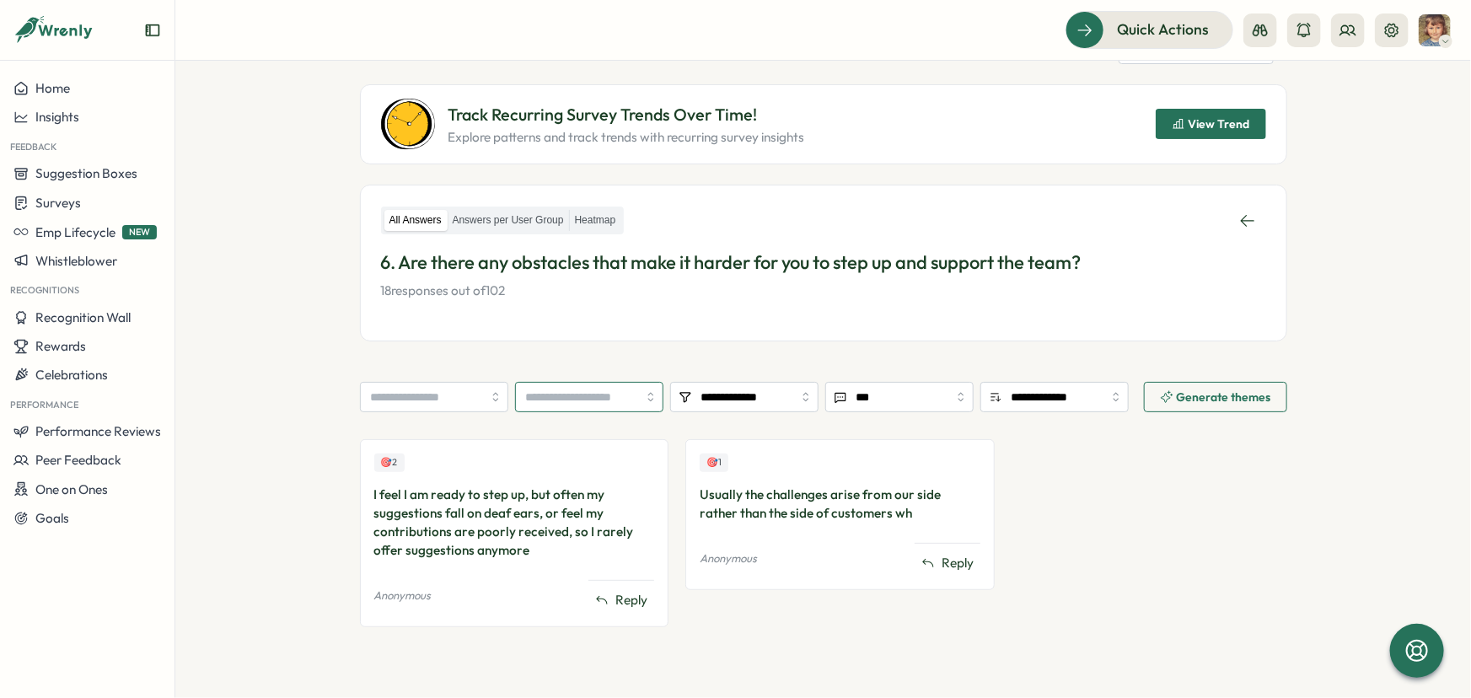
click at [646, 395] on input "search" at bounding box center [589, 397] width 148 height 30
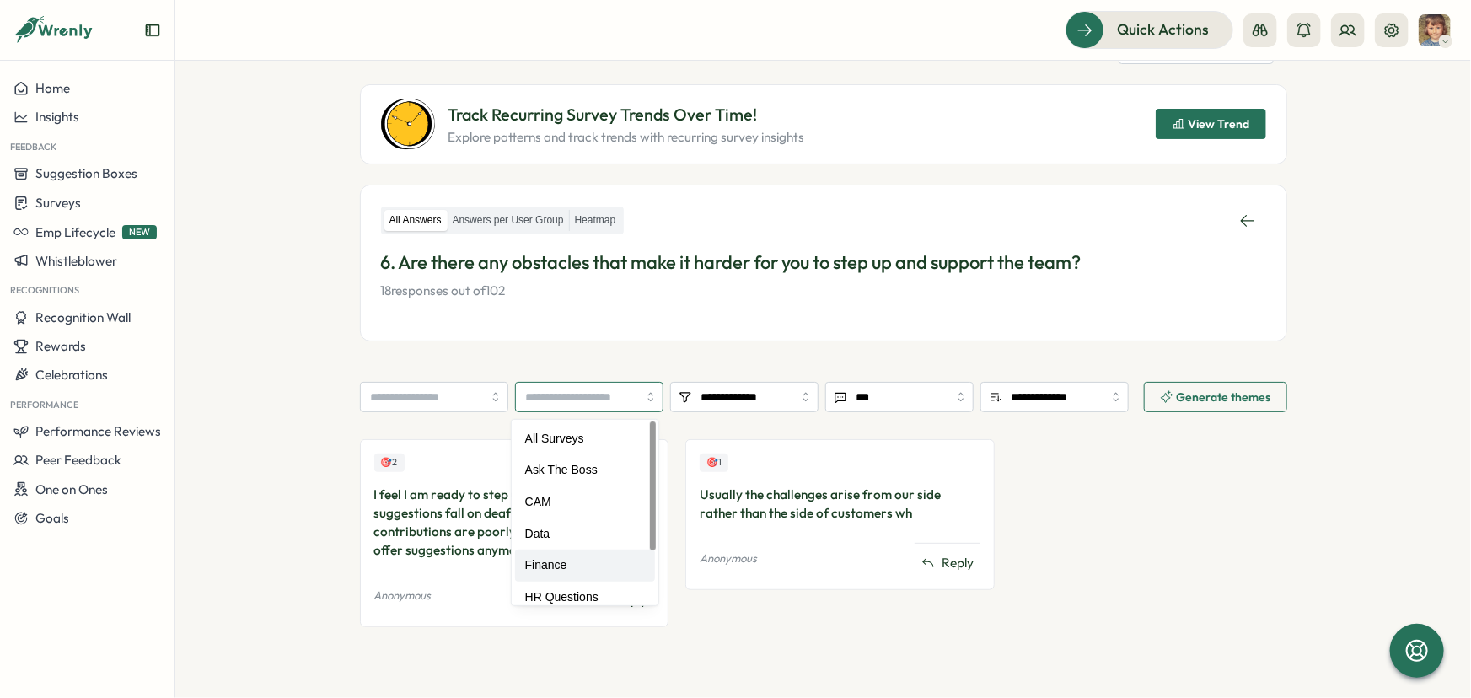
type input "*******"
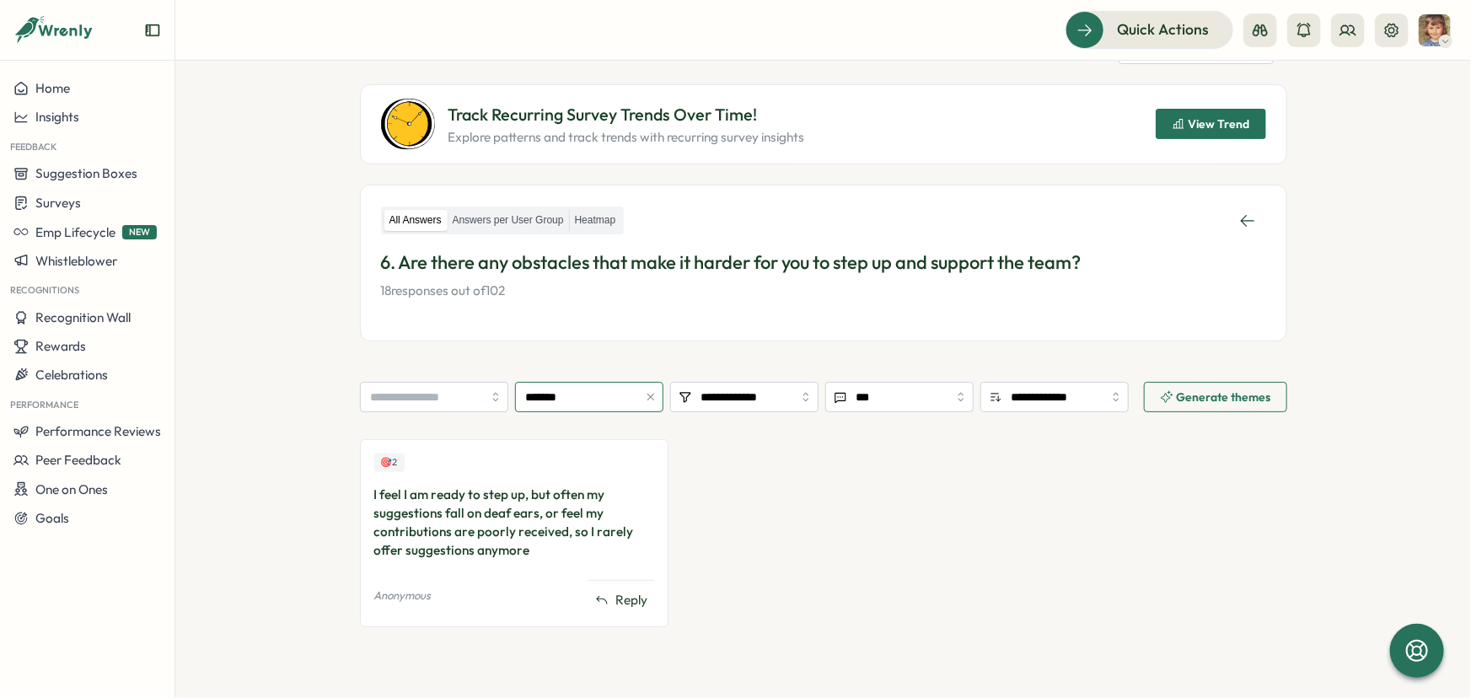
click at [648, 392] on icon "button" at bounding box center [651, 397] width 12 height 12
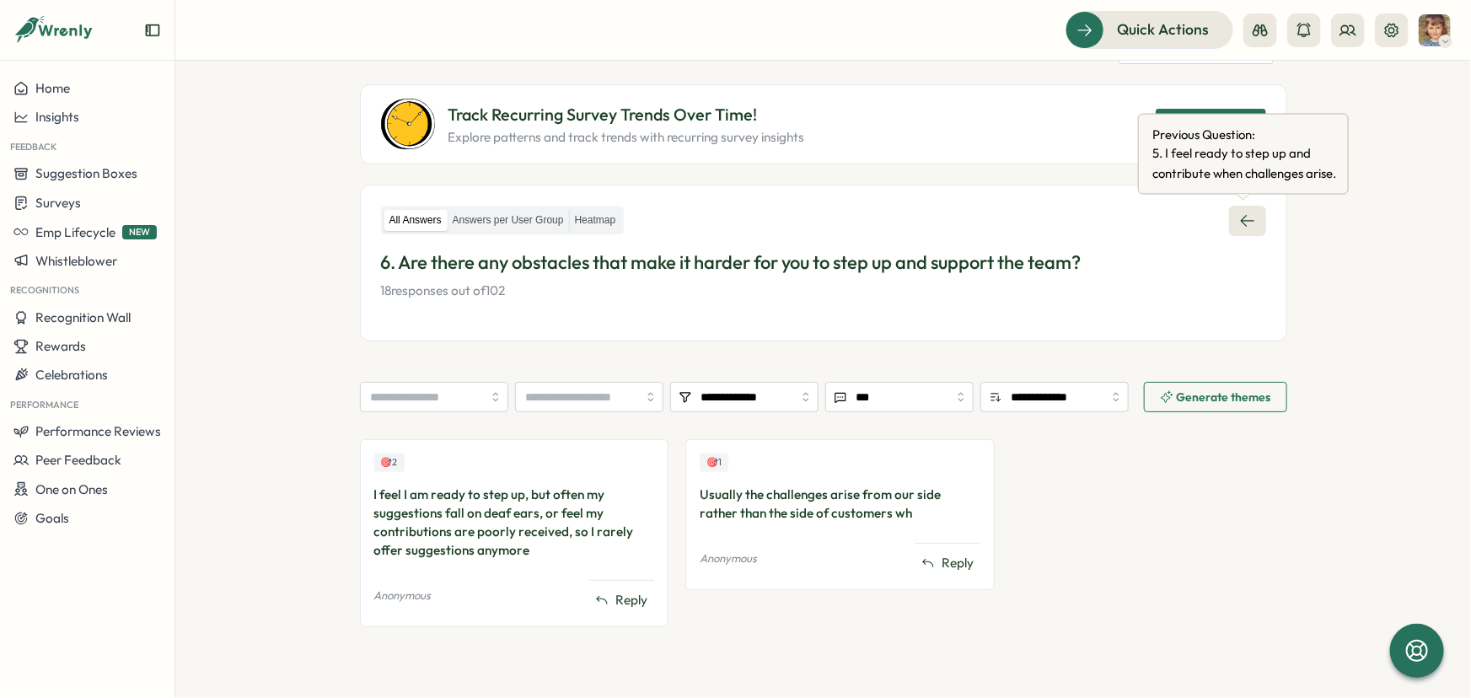
click at [1239, 219] on icon at bounding box center [1247, 220] width 17 height 17
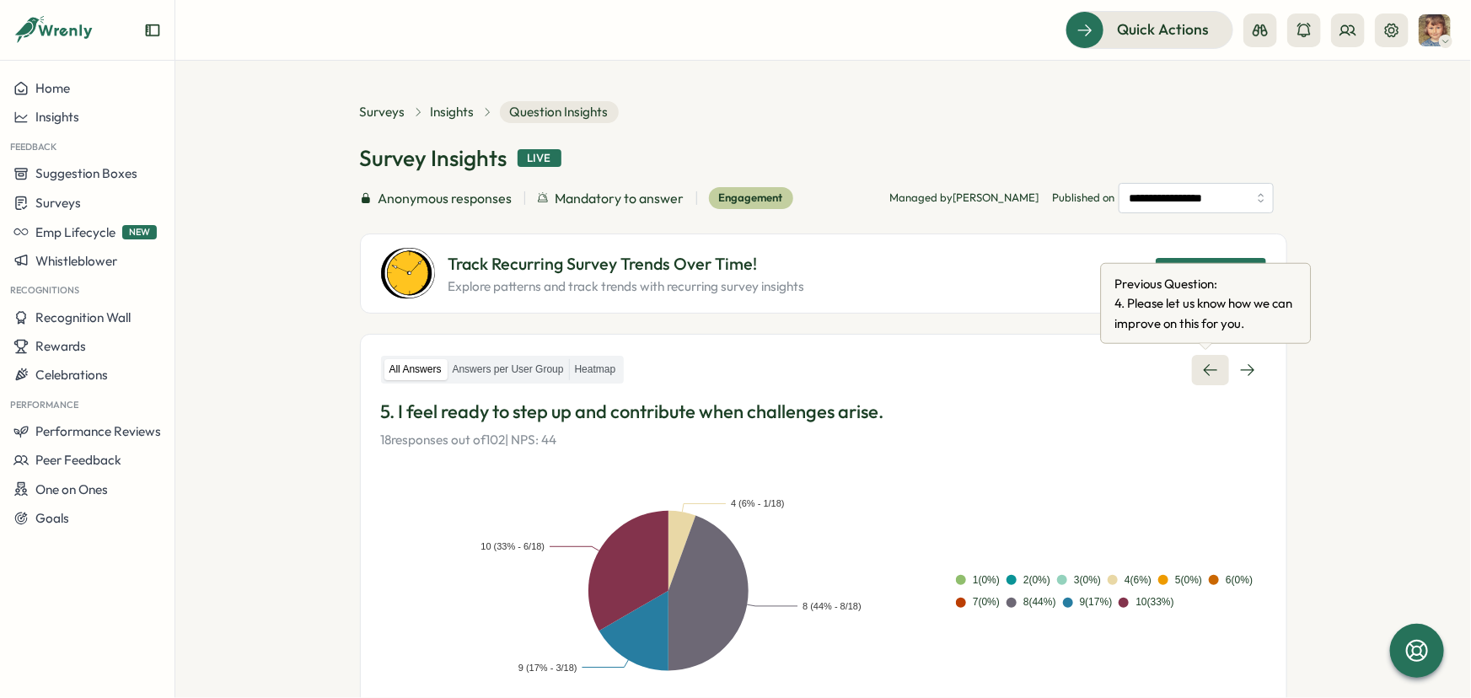
click at [1206, 364] on icon at bounding box center [1210, 370] width 17 height 17
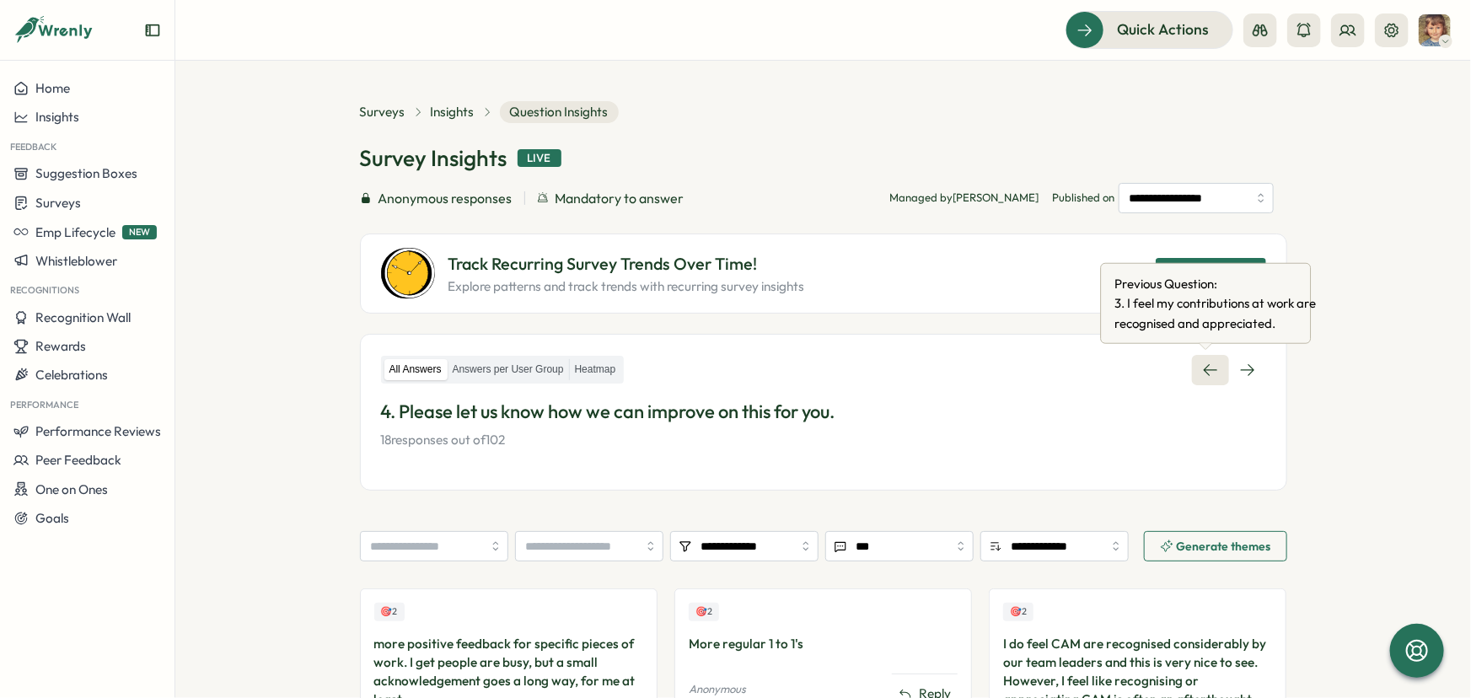
click at [1202, 362] on icon at bounding box center [1210, 370] width 17 height 17
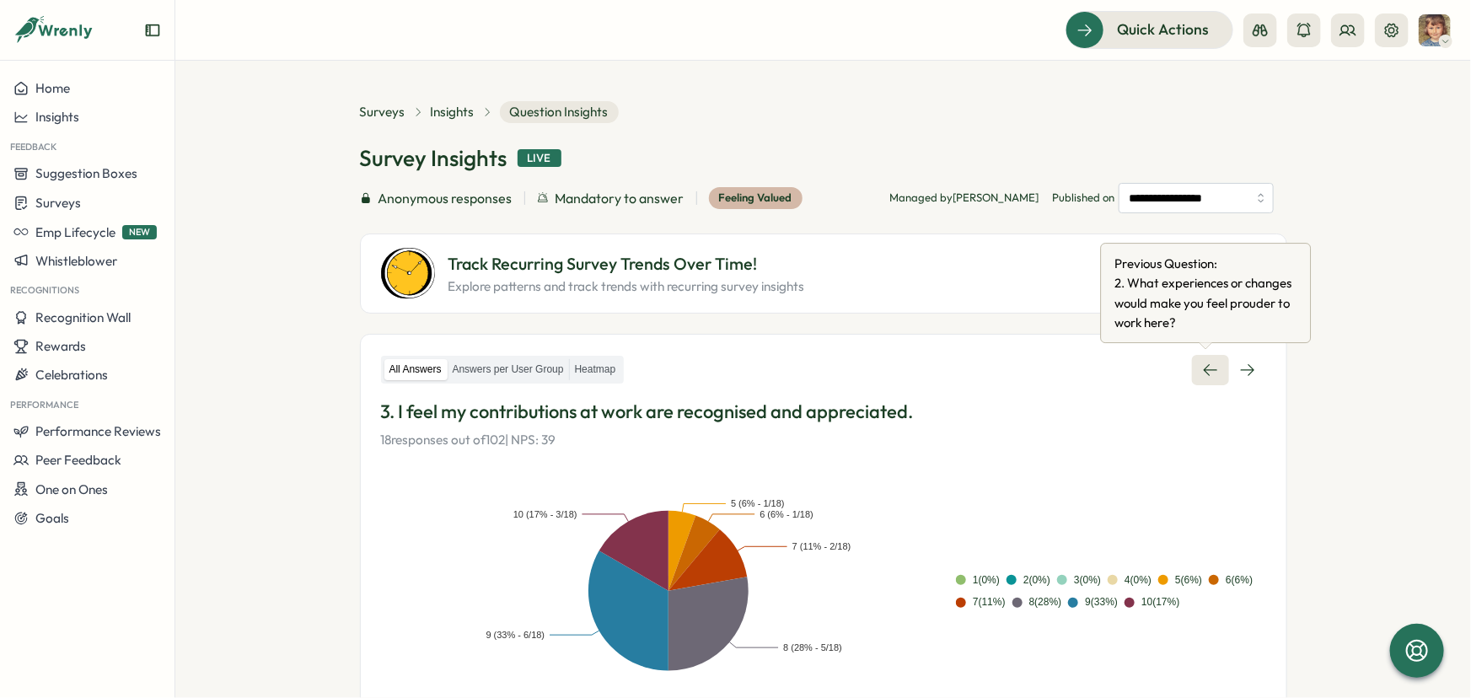
click at [1203, 362] on icon at bounding box center [1210, 370] width 17 height 17
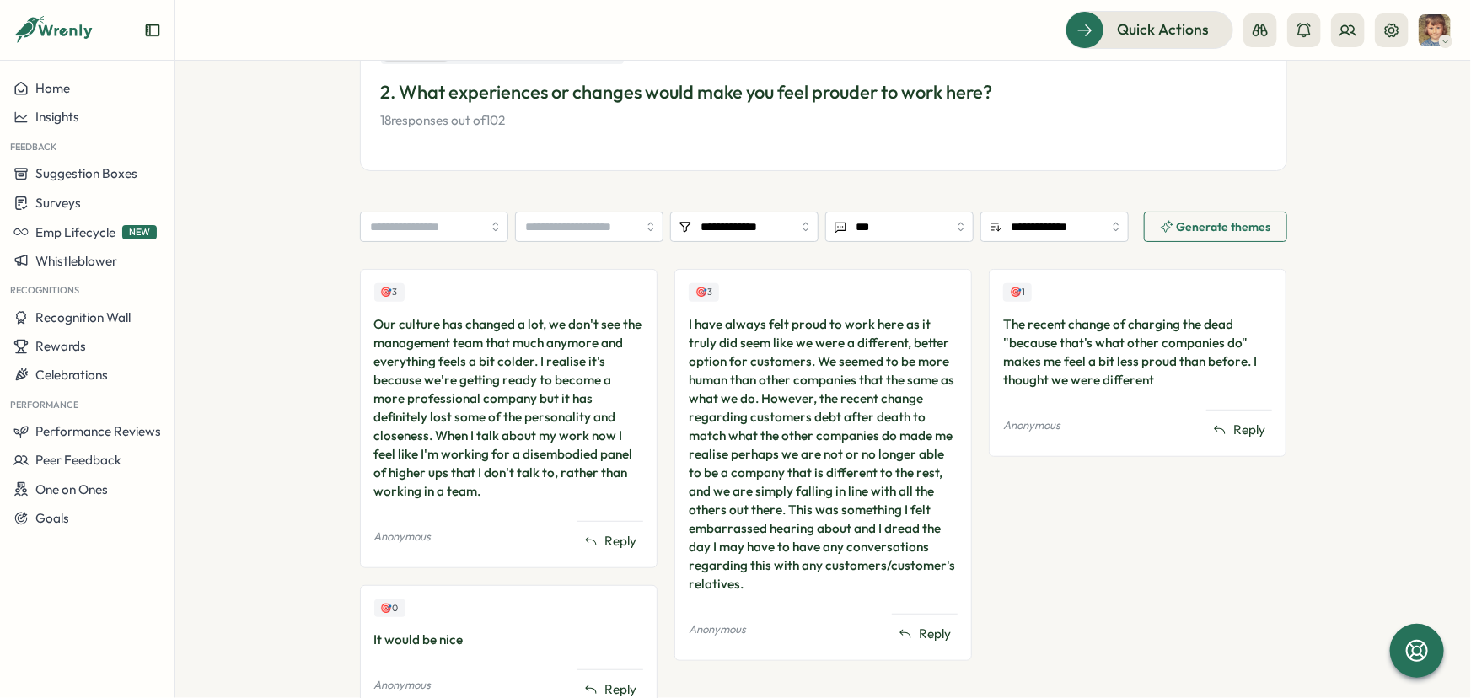
scroll to position [375, 0]
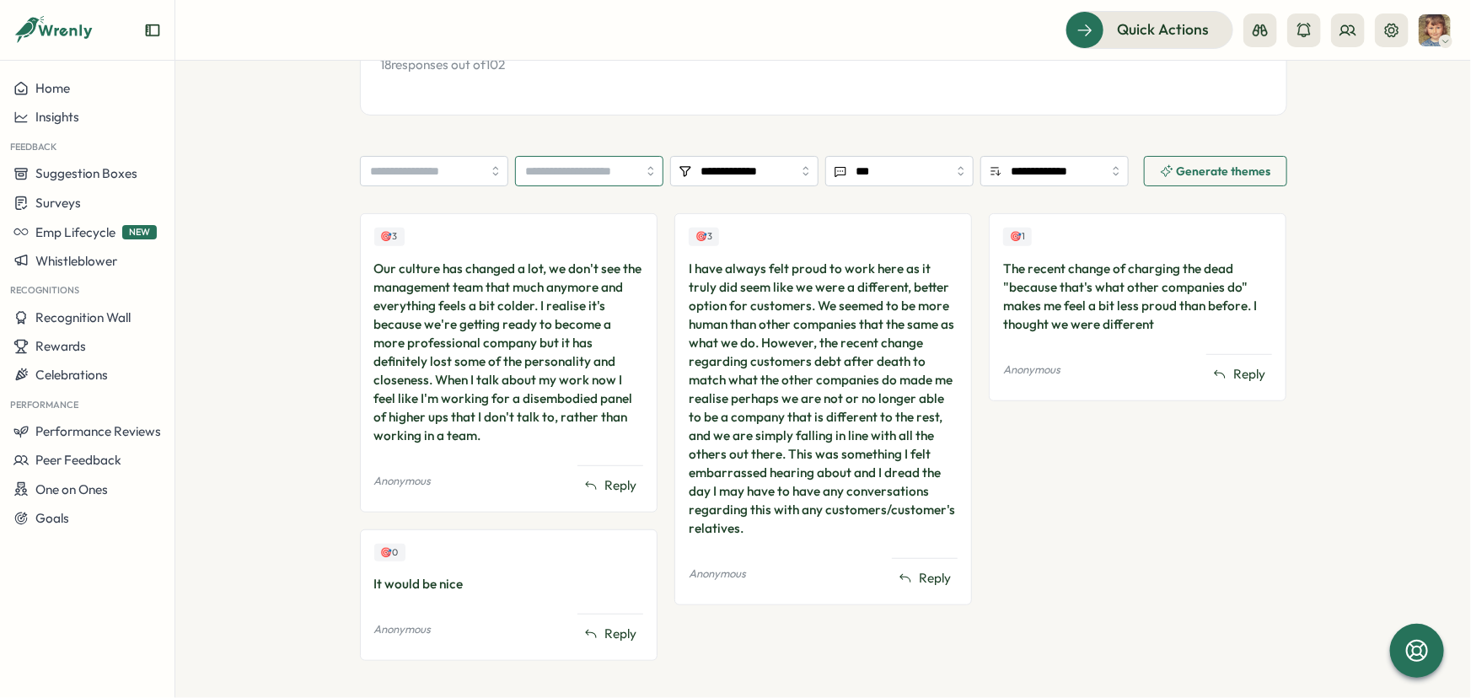
click at [644, 175] on input "search" at bounding box center [589, 171] width 148 height 30
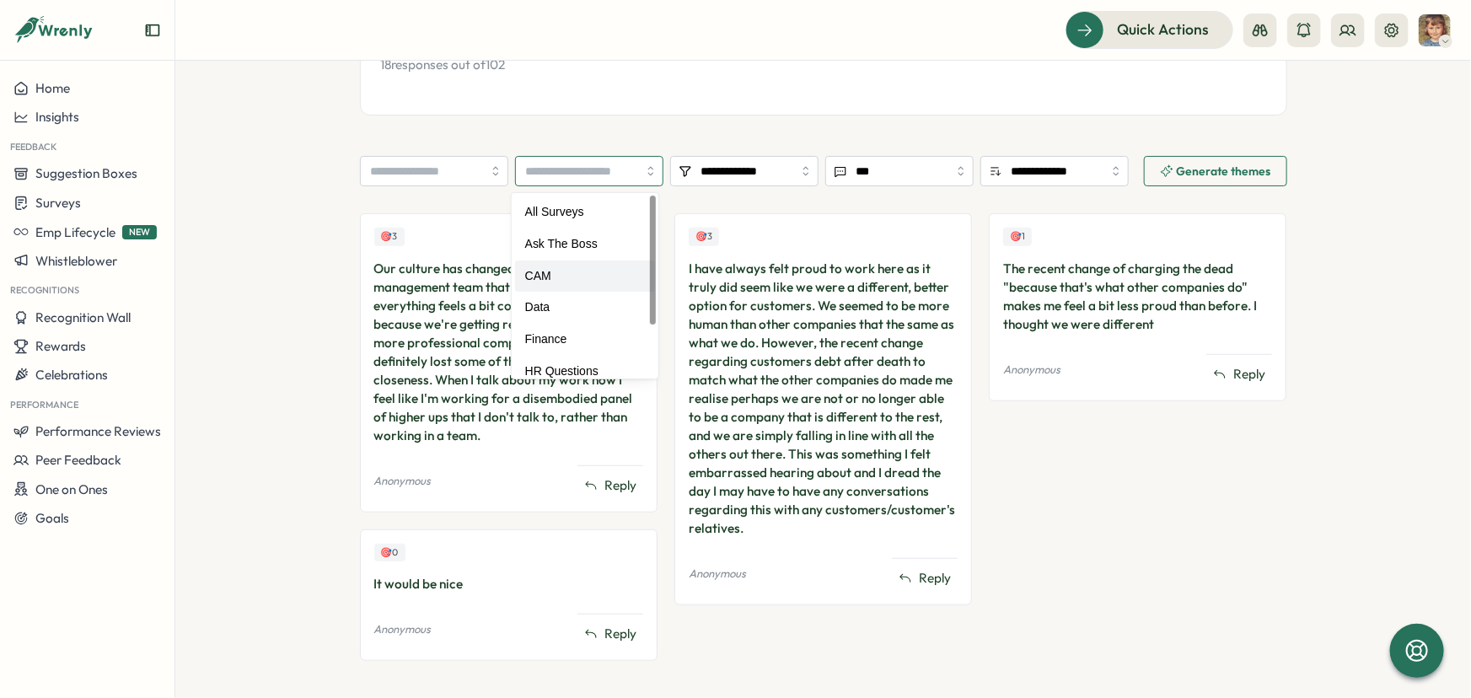
type input "***"
